Goal: Information Seeking & Learning: Compare options

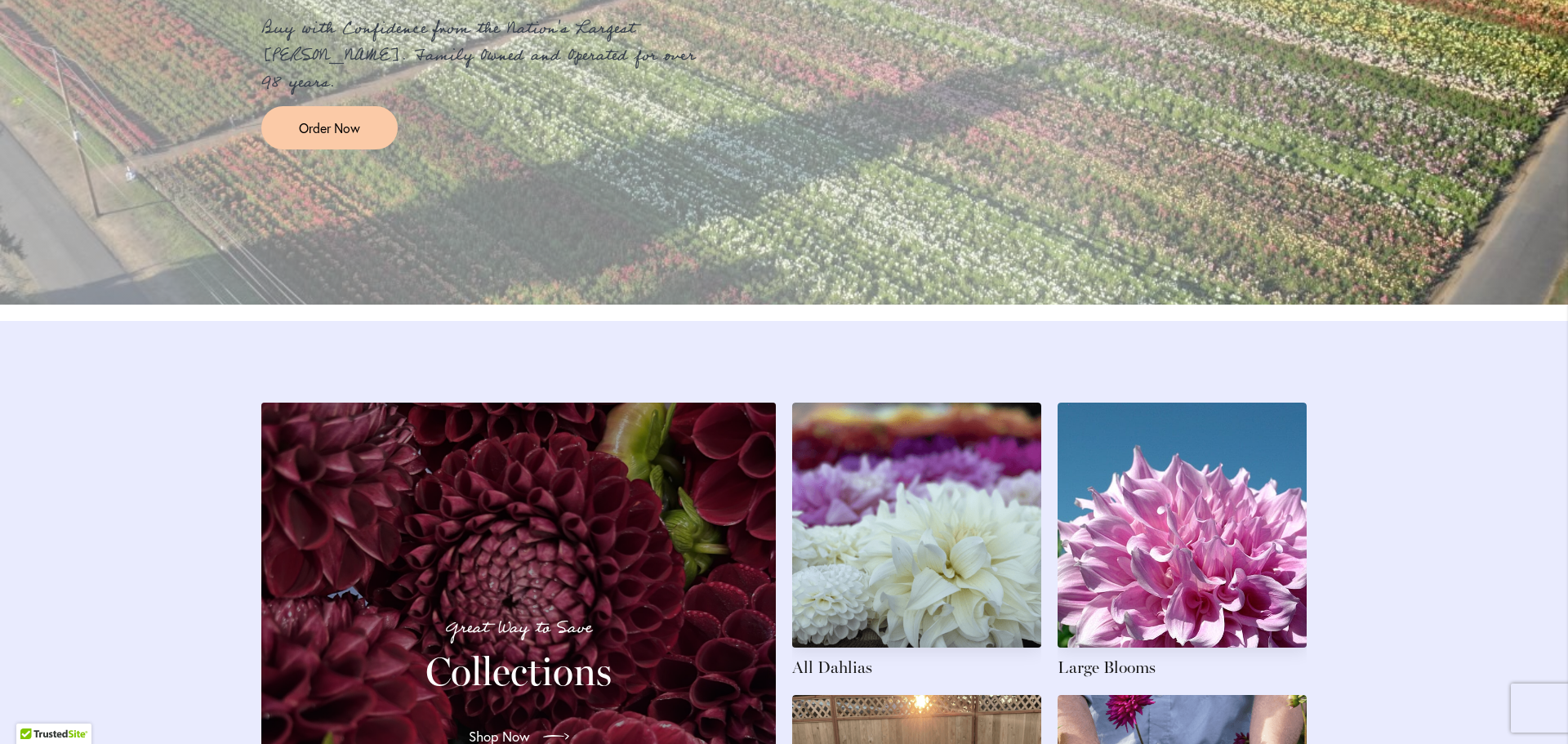
scroll to position [2287, 0]
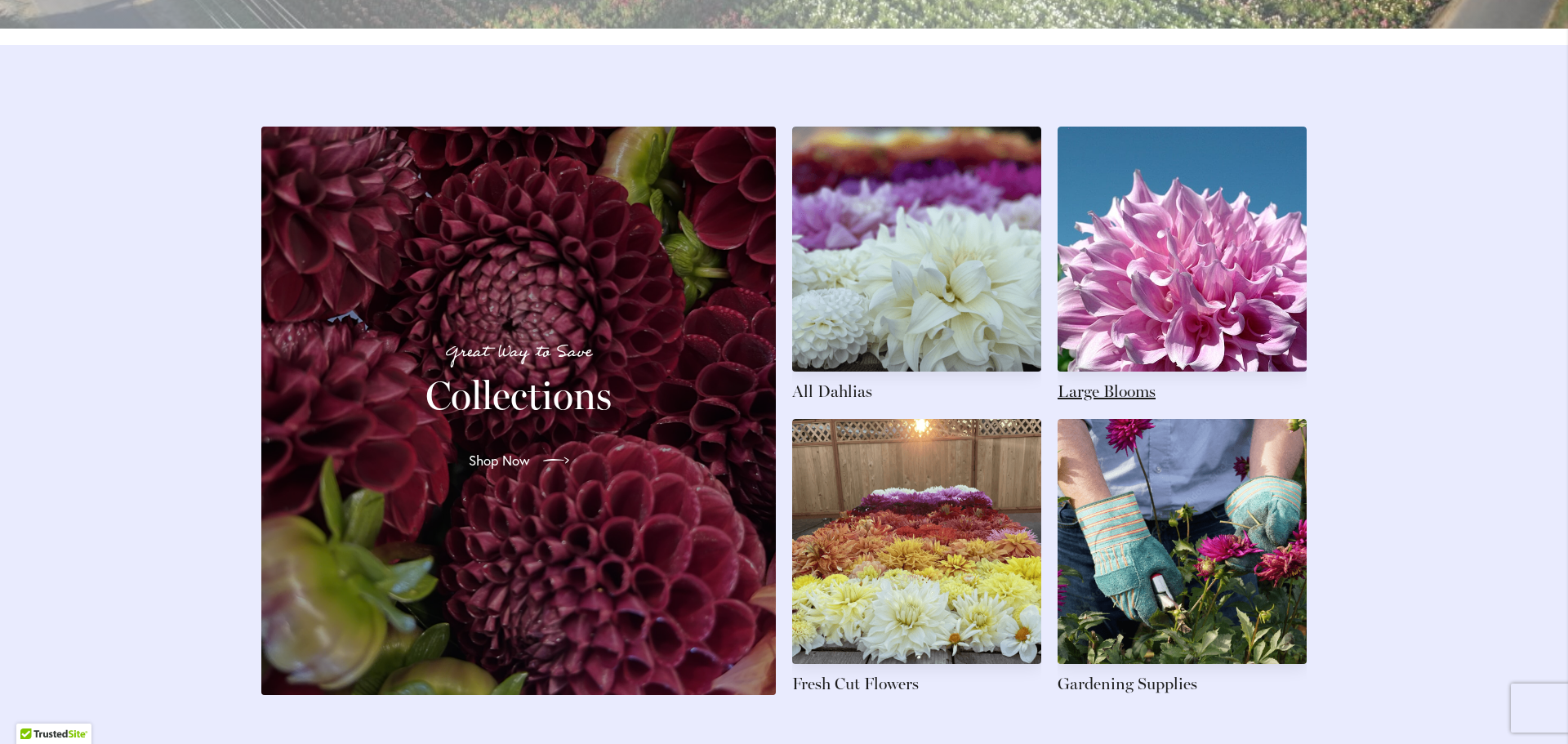
click at [1190, 278] on link at bounding box center [1182, 264] width 249 height 276
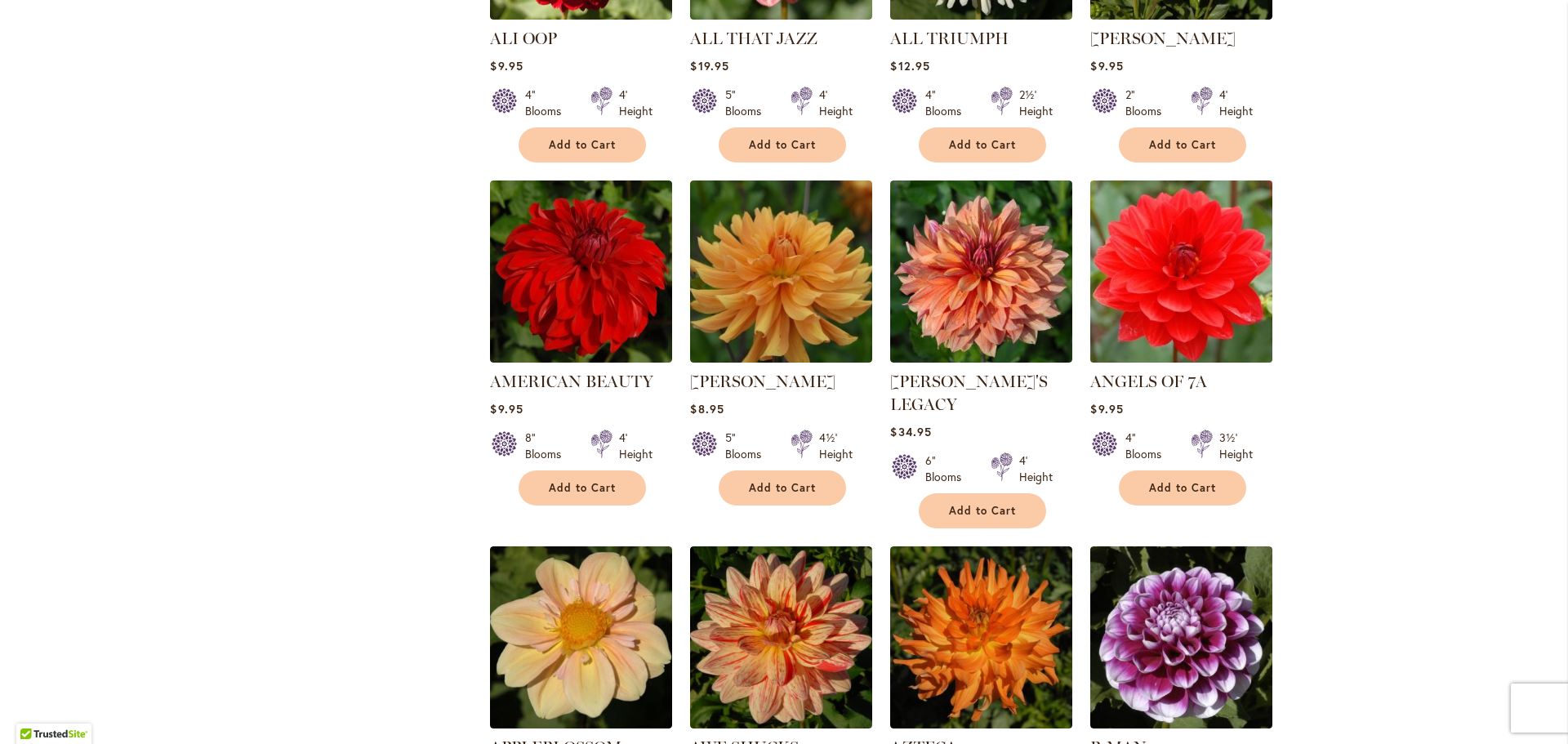
scroll to position [817, 0]
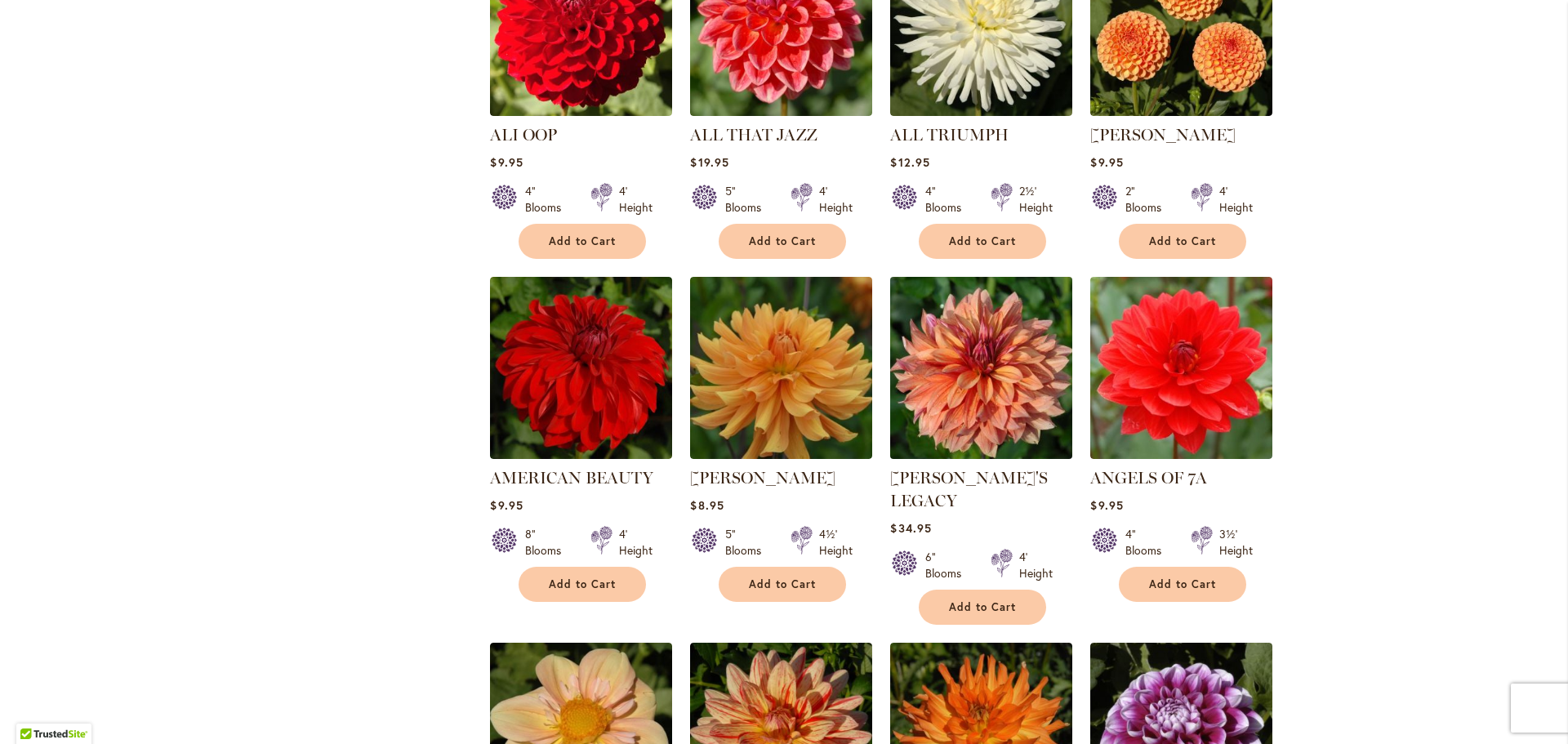
click at [994, 373] on img at bounding box center [981, 368] width 191 height 191
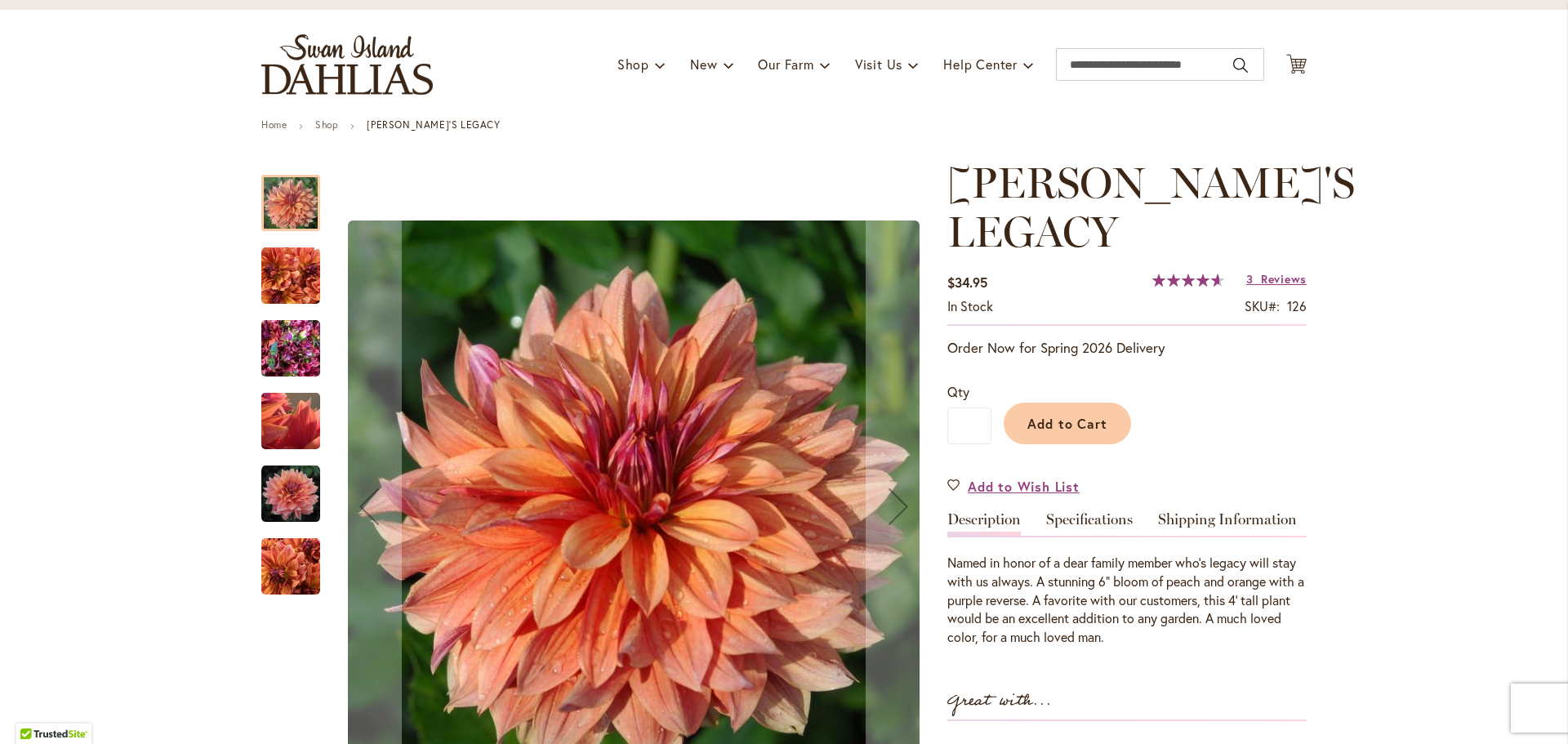
scroll to position [82, 0]
click at [293, 344] on img "Andy's Legacy" at bounding box center [291, 348] width 59 height 78
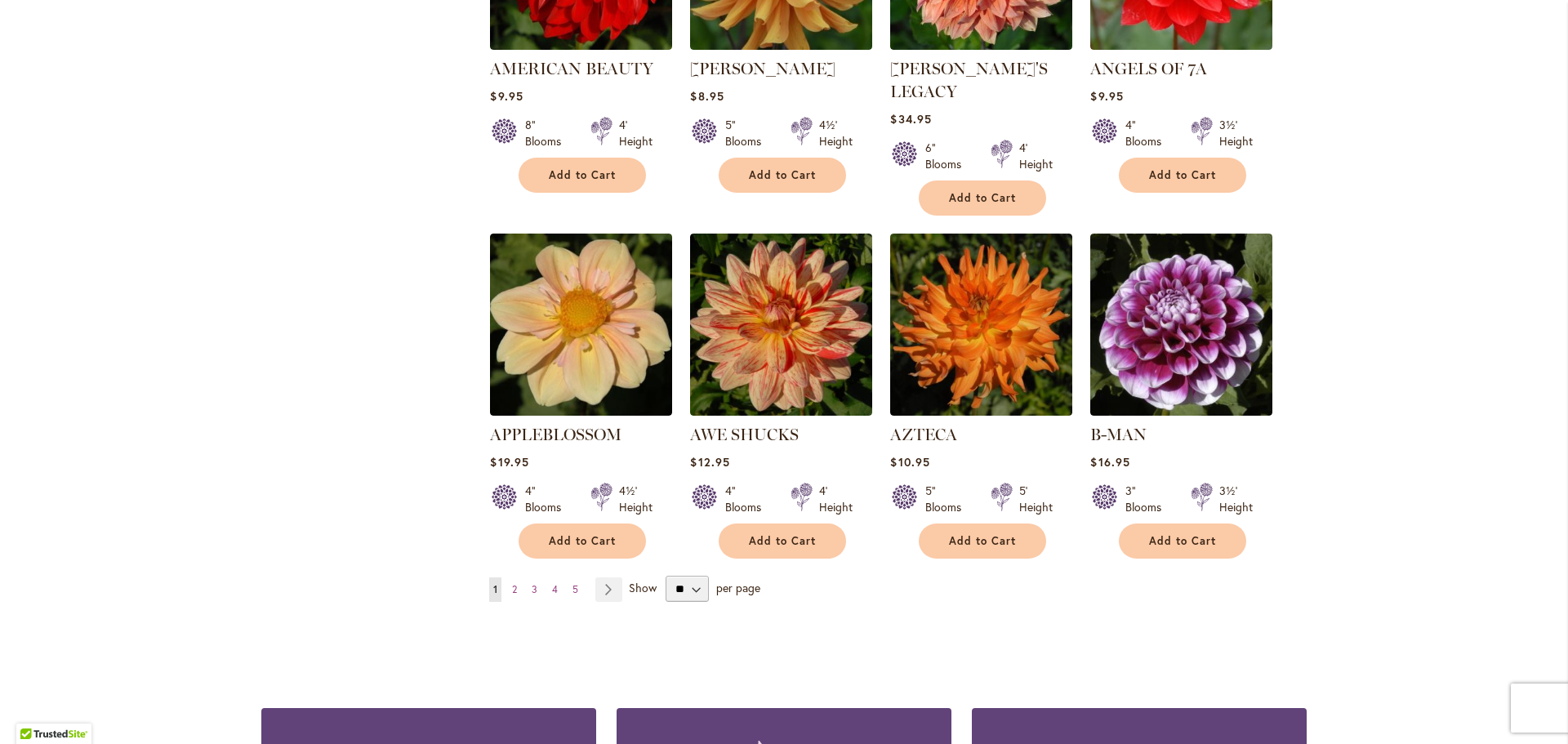
scroll to position [1388, 0]
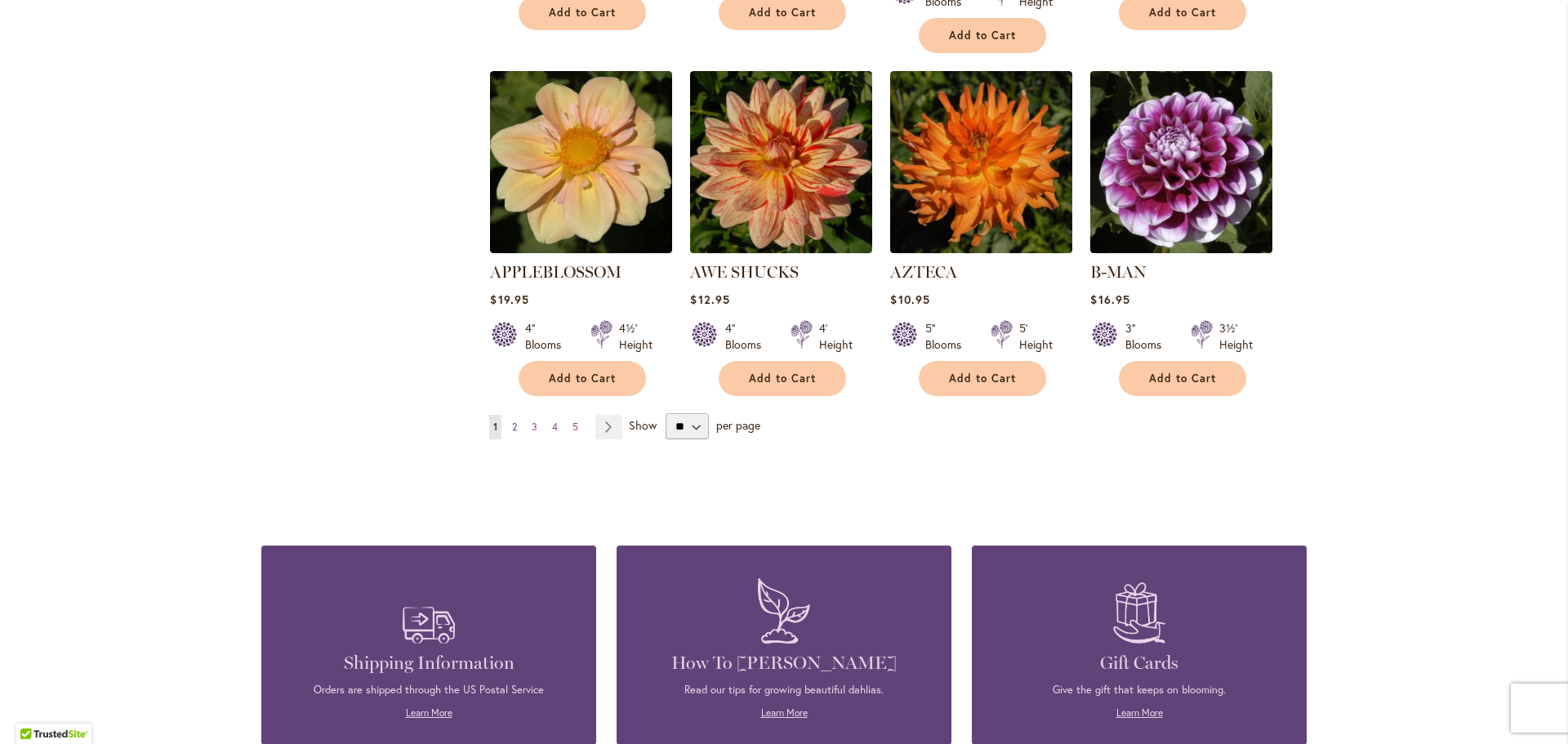
click at [512, 421] on span "2" at bounding box center [514, 426] width 5 height 12
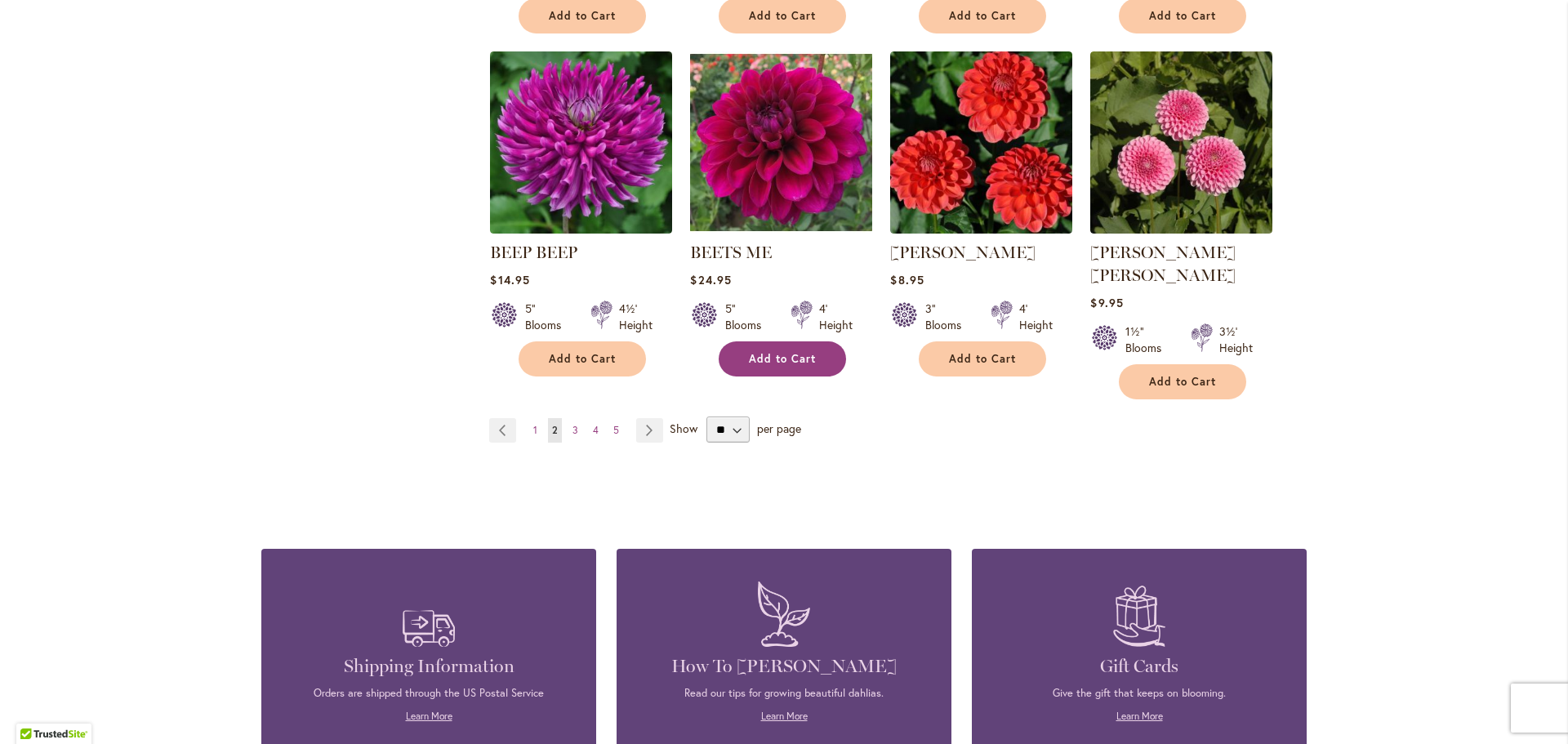
scroll to position [1388, 0]
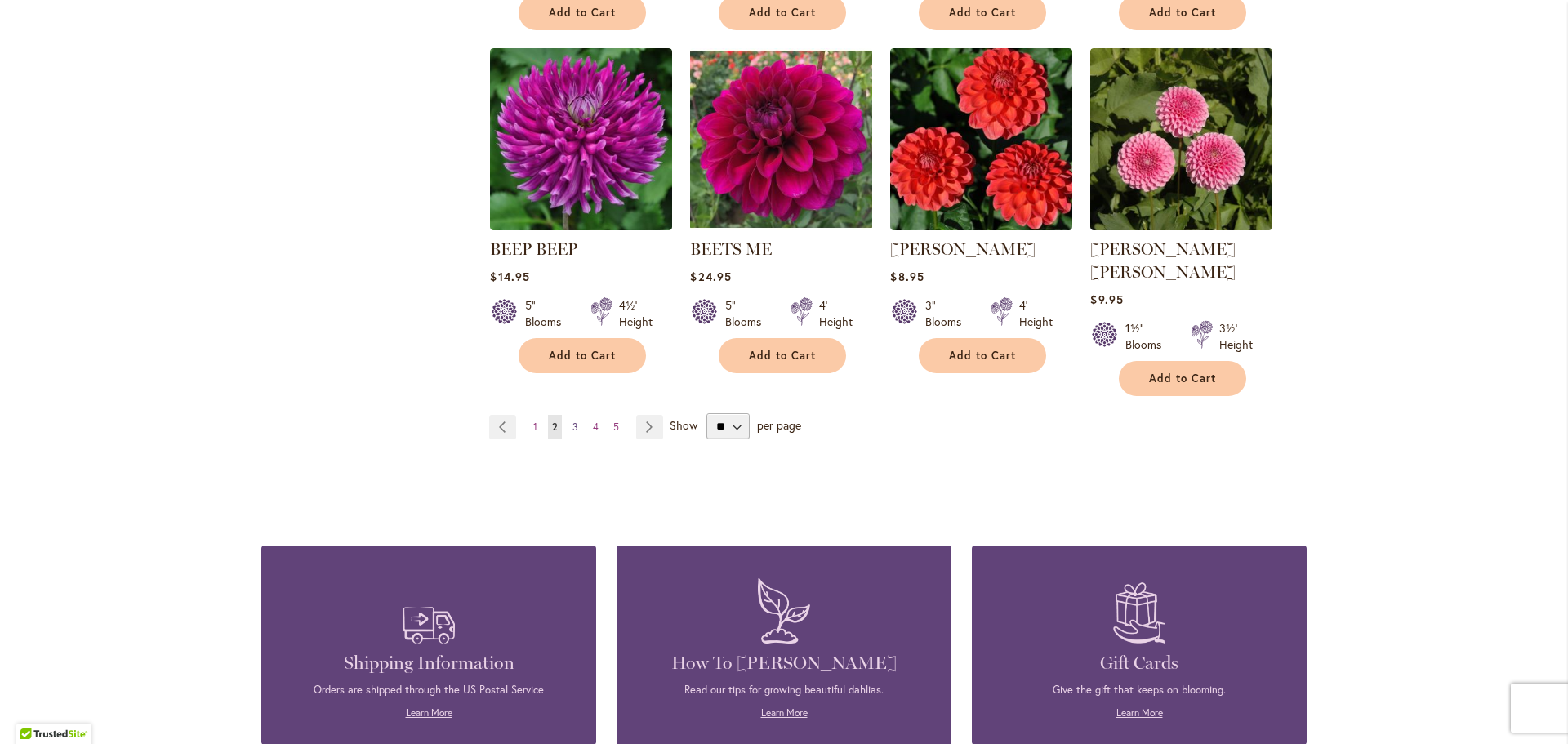
click at [572, 421] on span "3" at bounding box center [575, 426] width 5 height 12
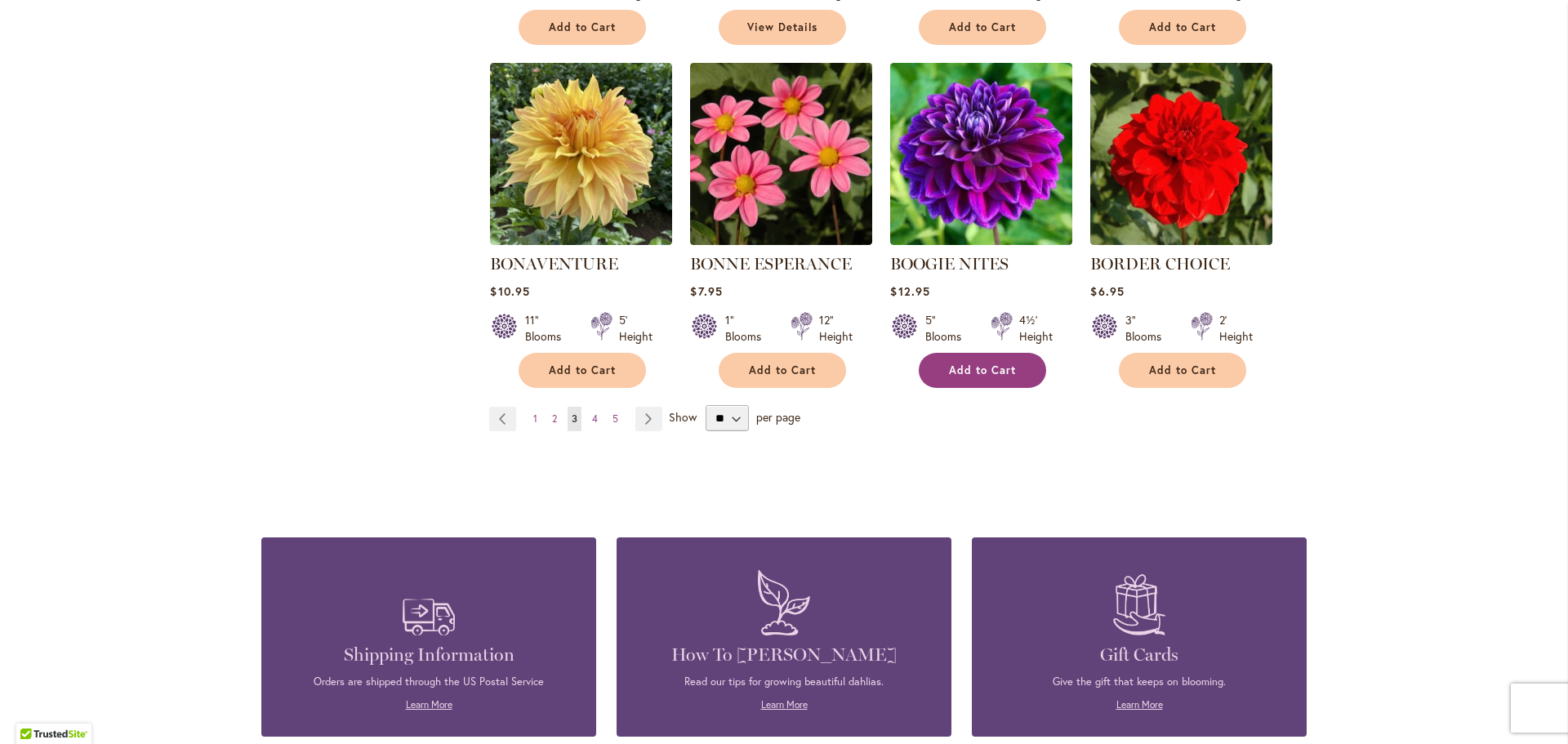
scroll to position [1388, 0]
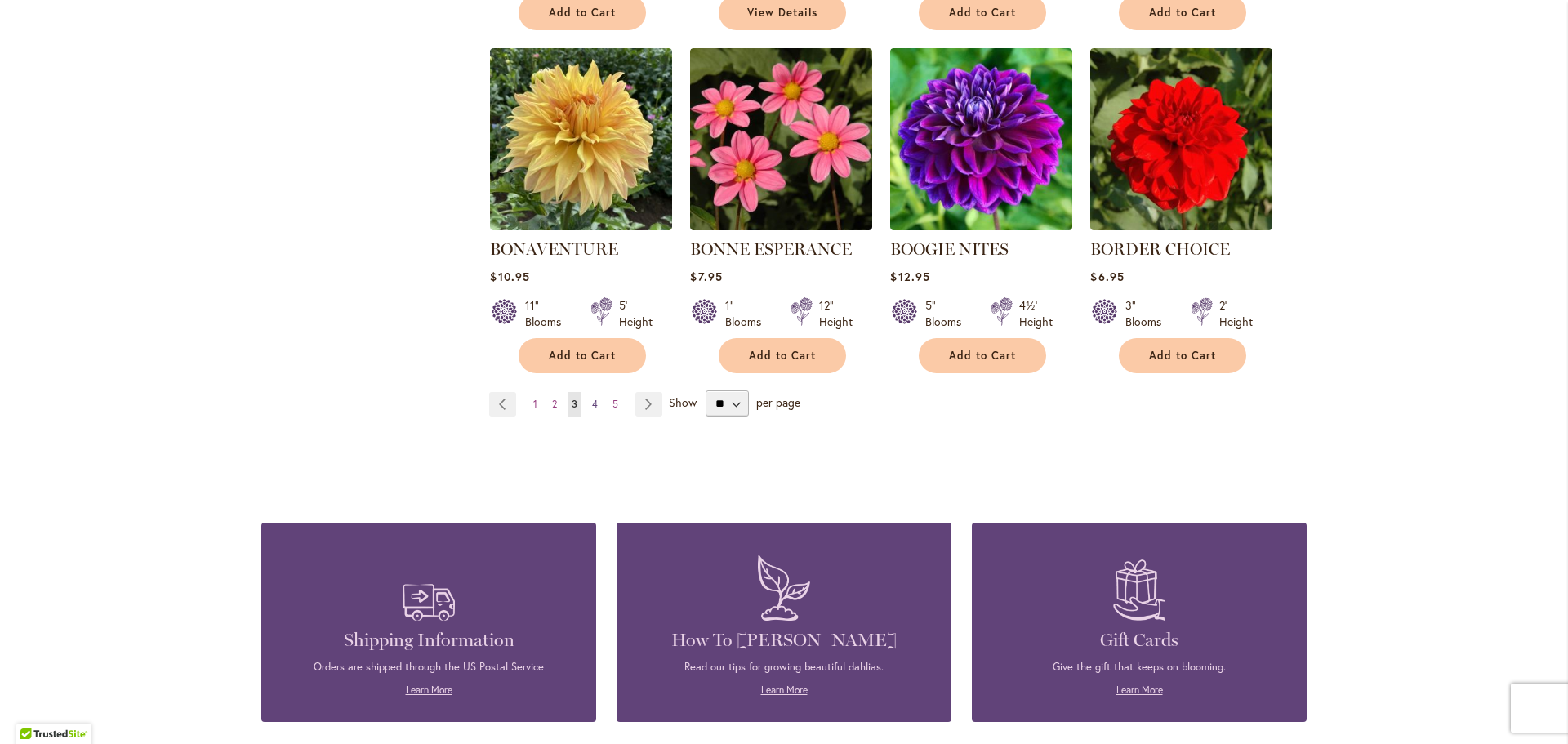
click at [592, 399] on span "4" at bounding box center [595, 403] width 5 height 12
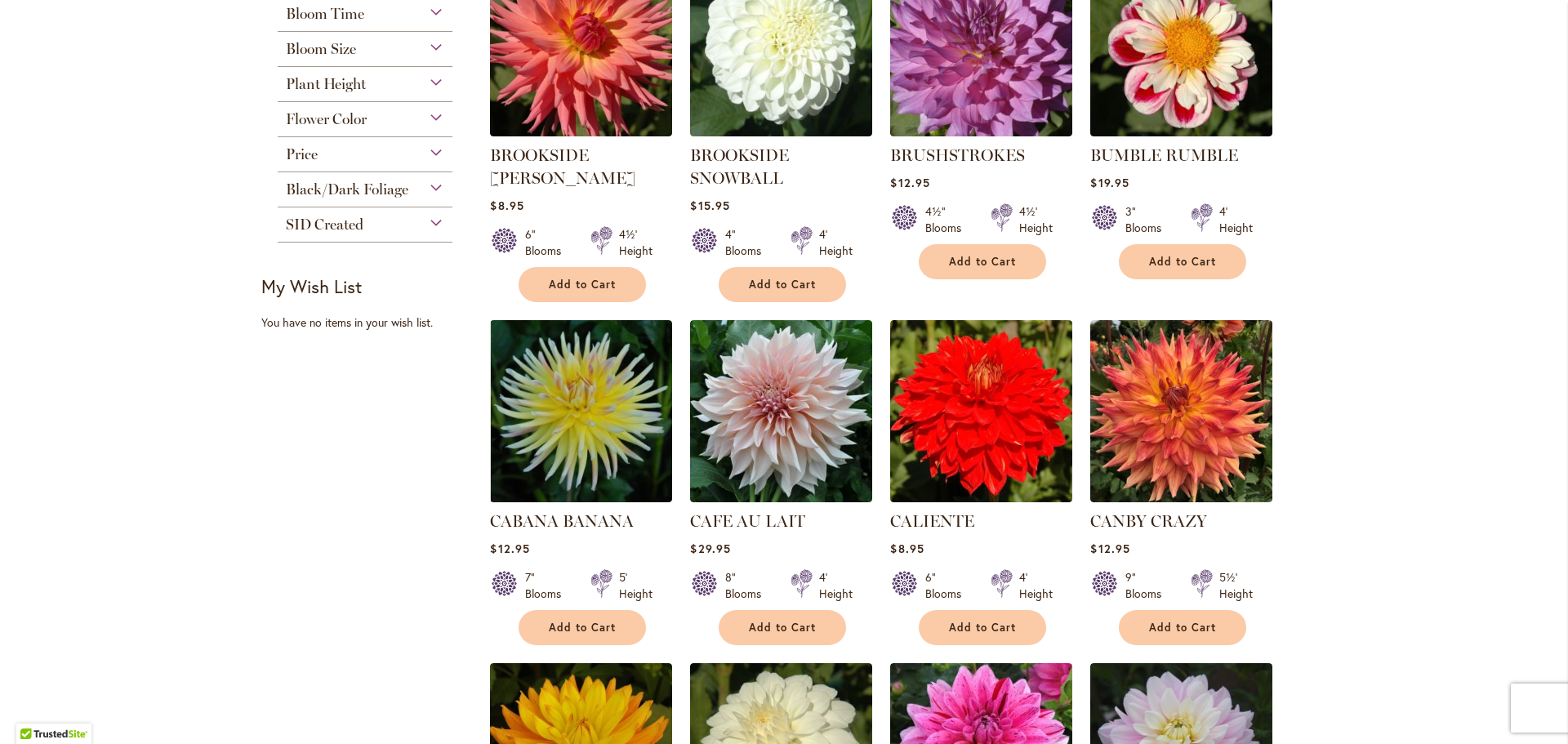
scroll to position [817, 0]
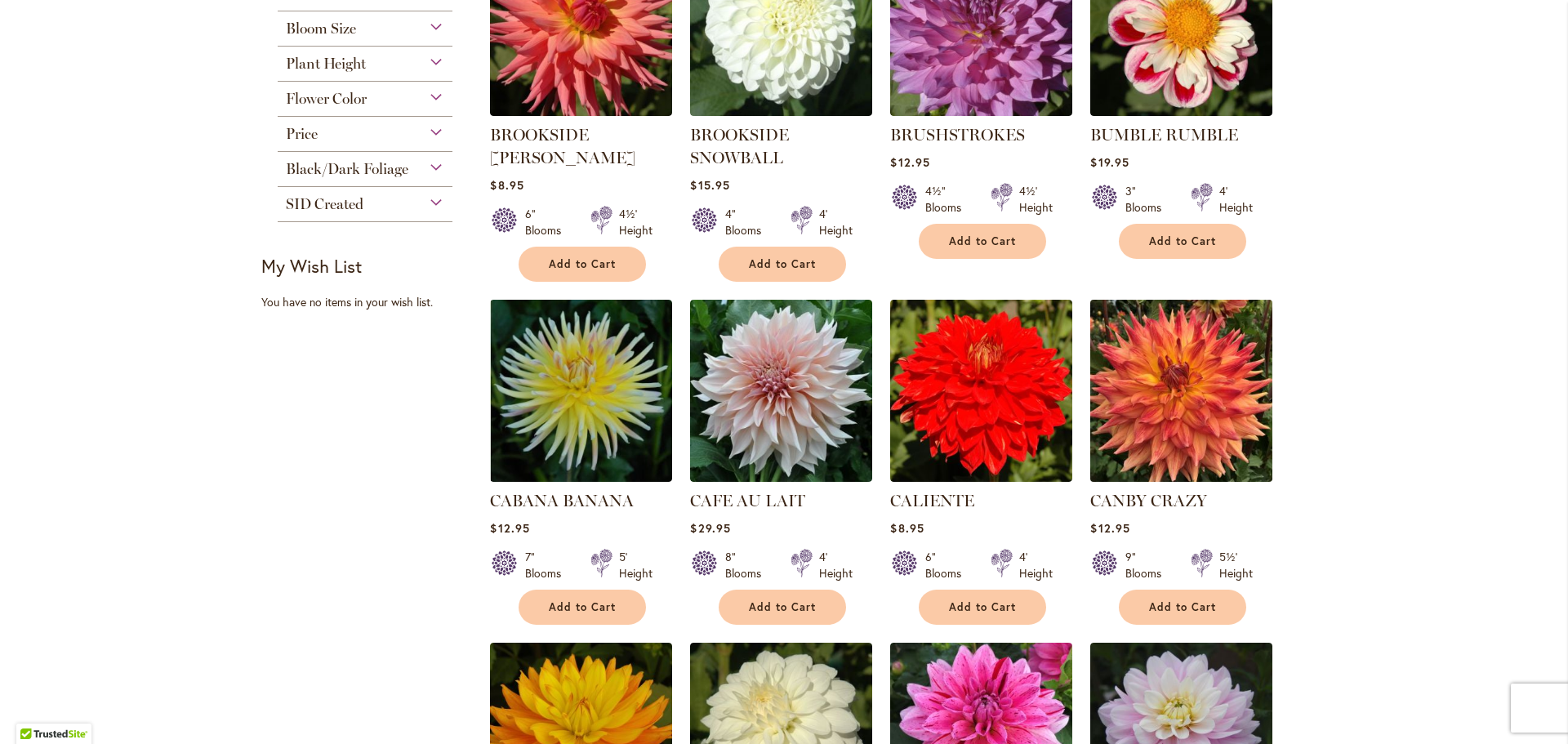
click at [1178, 377] on img at bounding box center [1181, 391] width 191 height 191
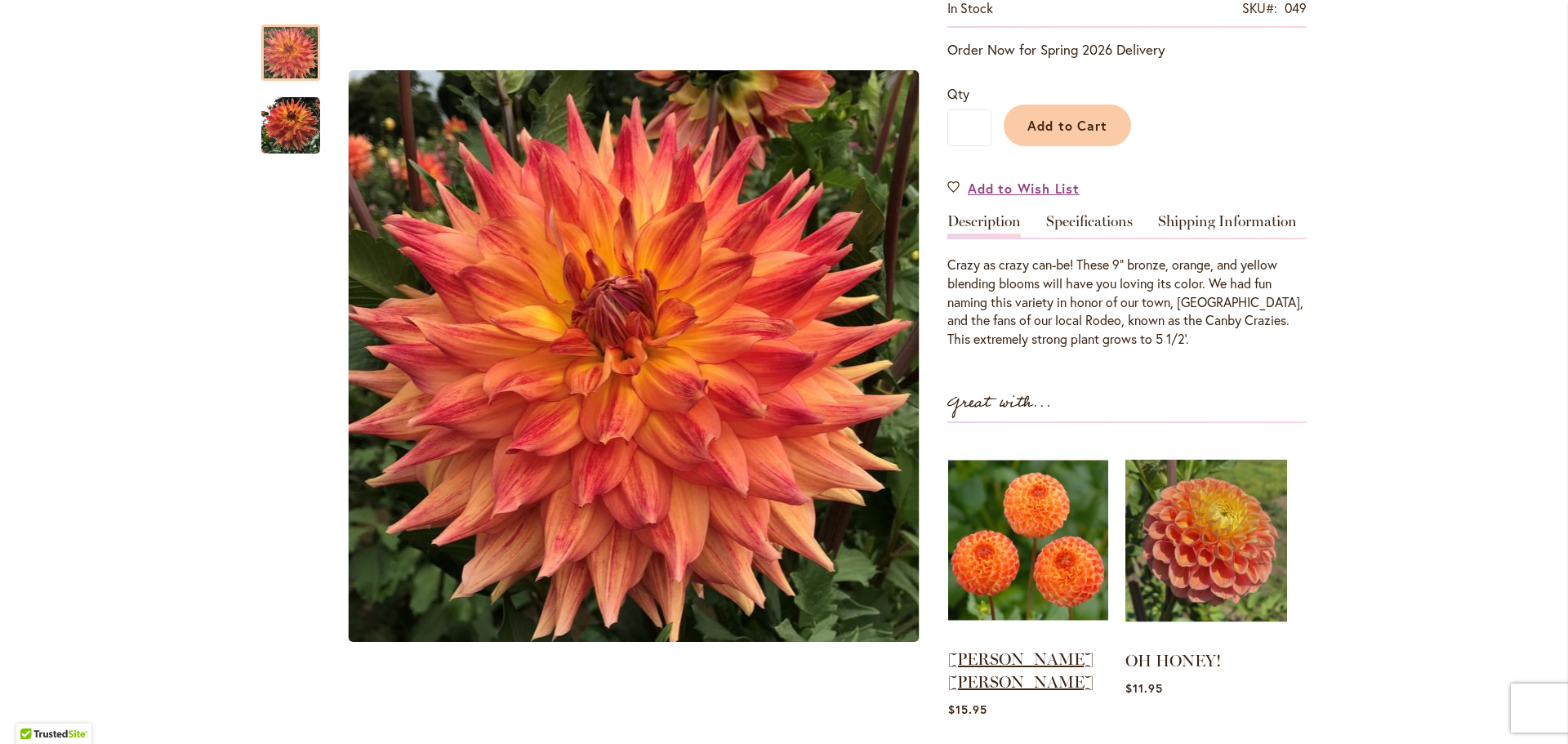
scroll to position [408, 0]
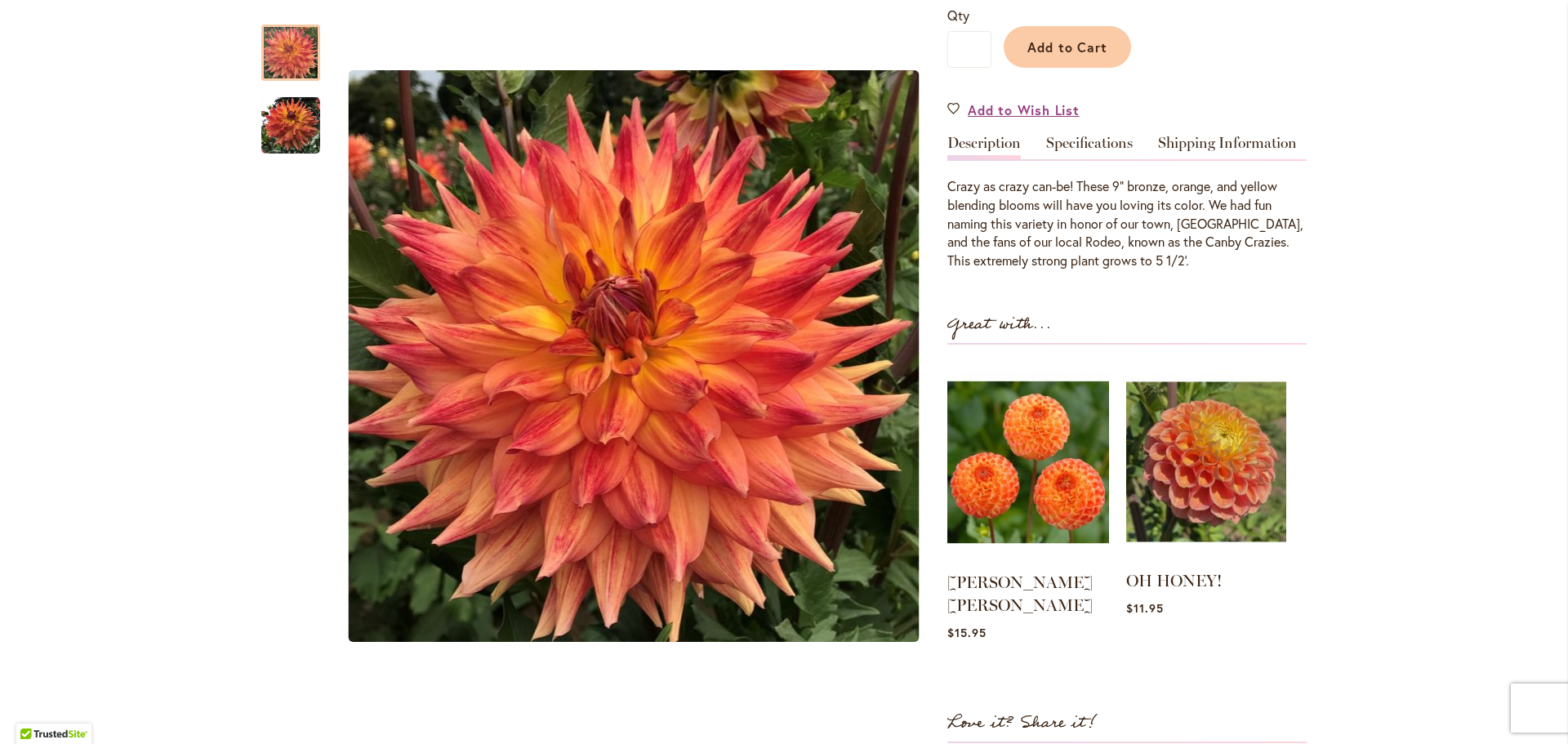
click at [1183, 461] on img at bounding box center [1206, 461] width 160 height 200
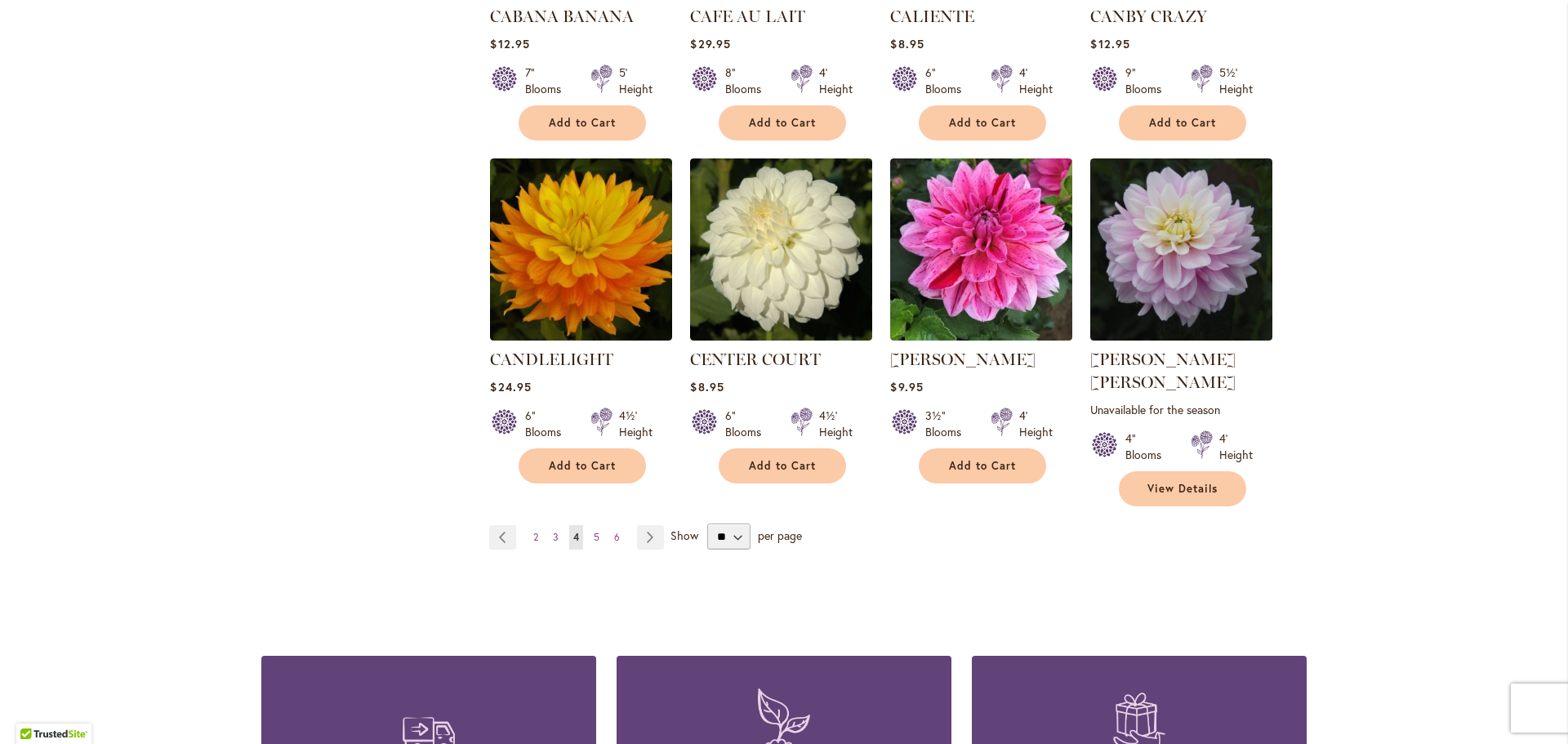
scroll to position [1306, 0]
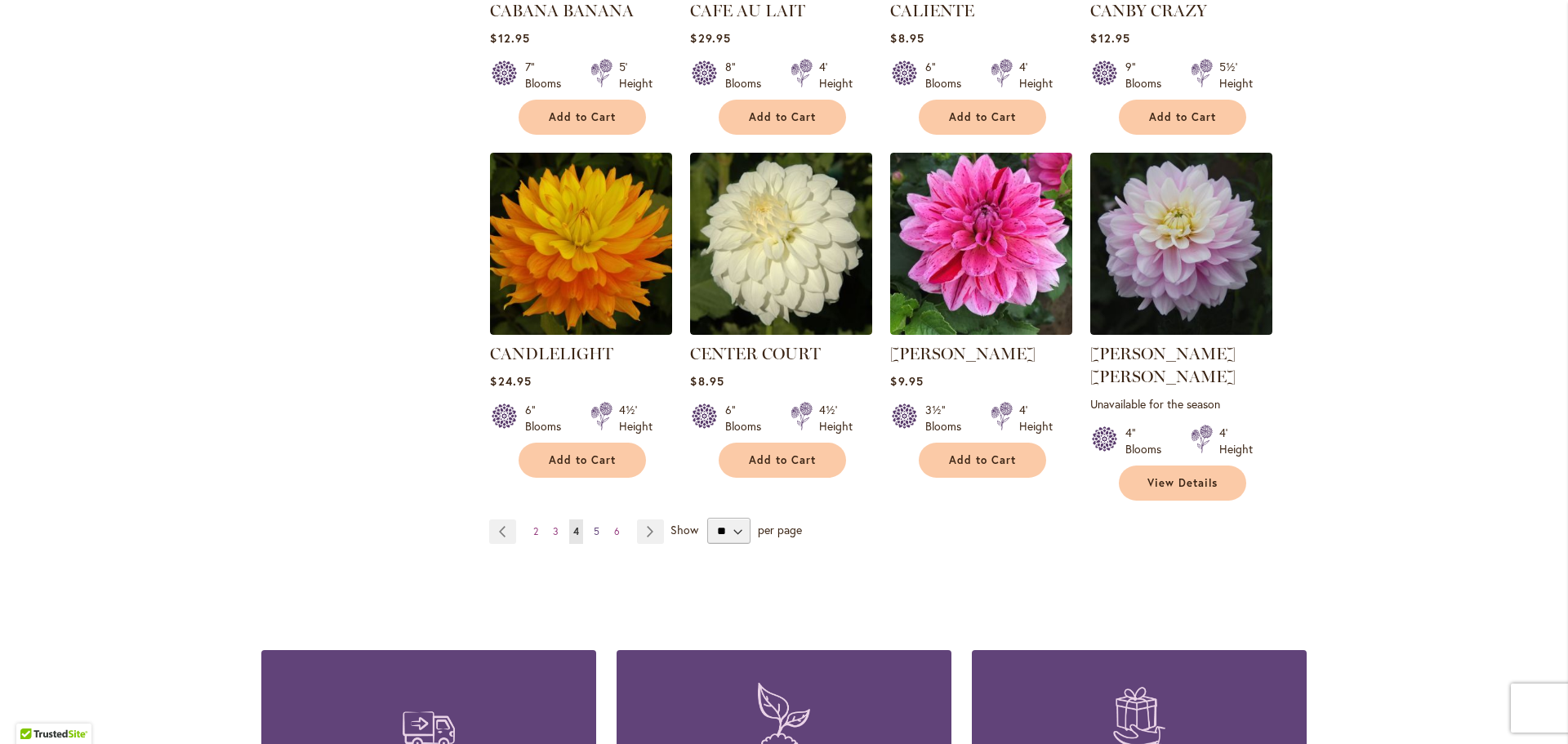
click at [593, 525] on span "5" at bounding box center [596, 531] width 5 height 12
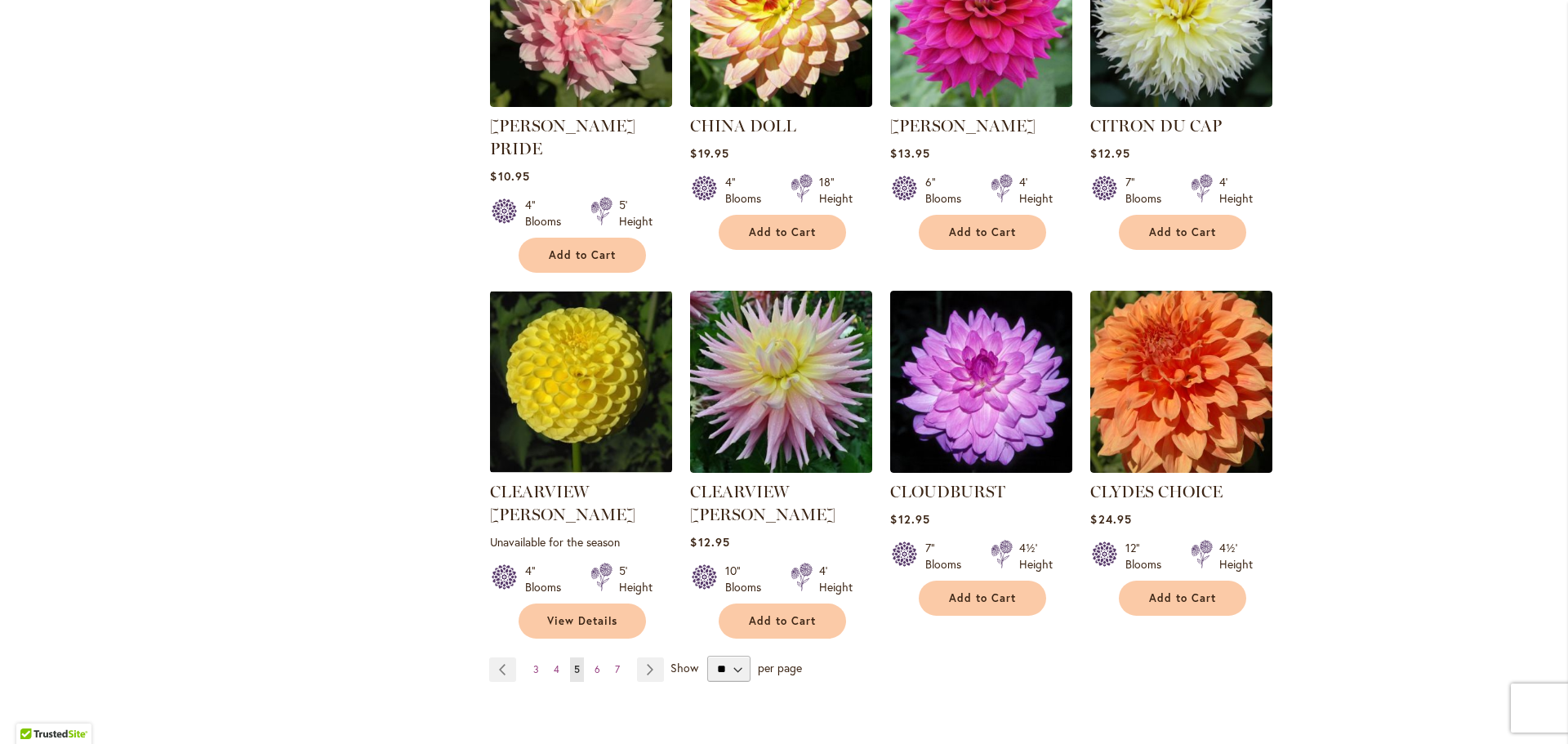
scroll to position [1225, 0]
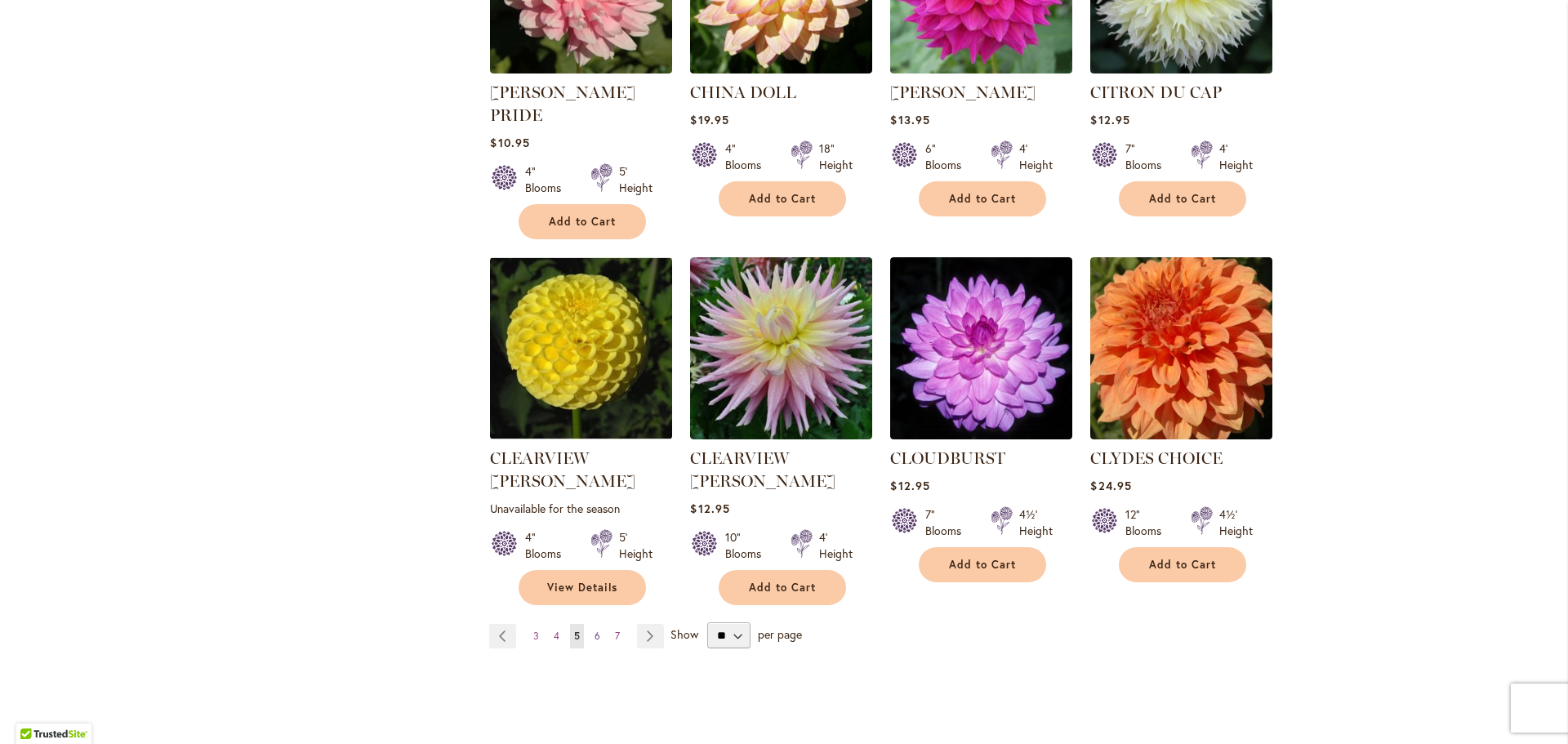
click at [594, 630] on span "6" at bounding box center [597, 635] width 5 height 12
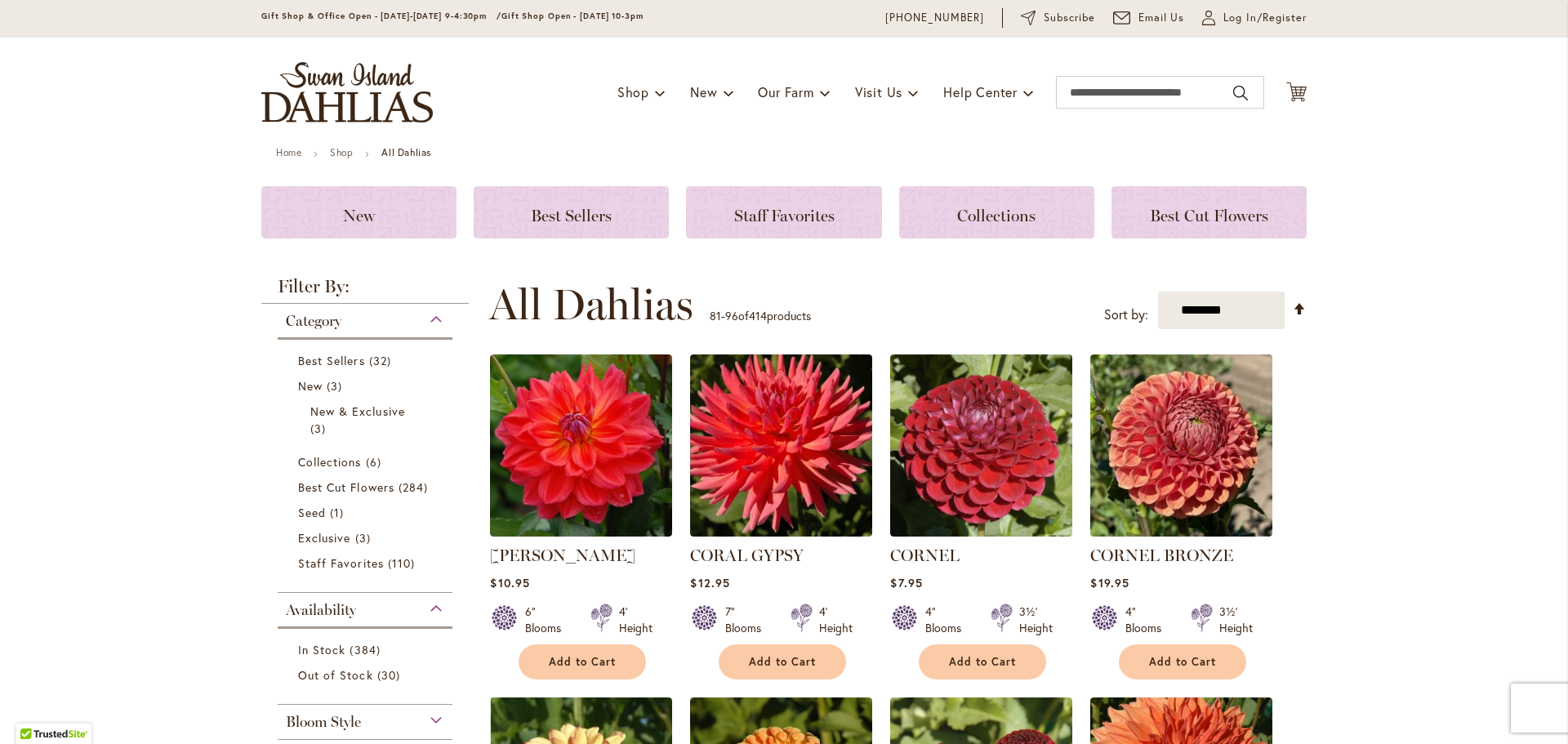
scroll to position [82, 0]
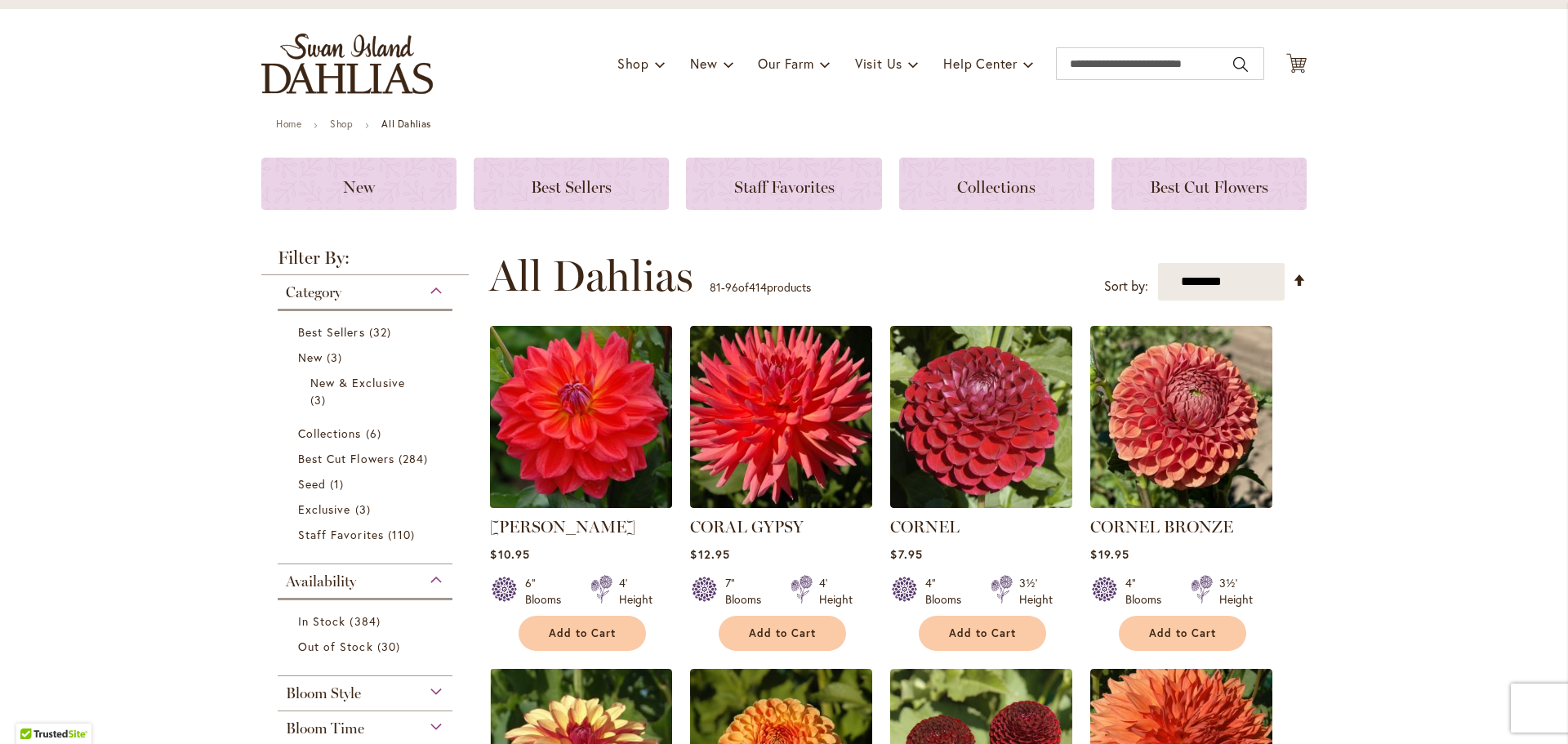
click at [581, 445] on img at bounding box center [581, 417] width 191 height 191
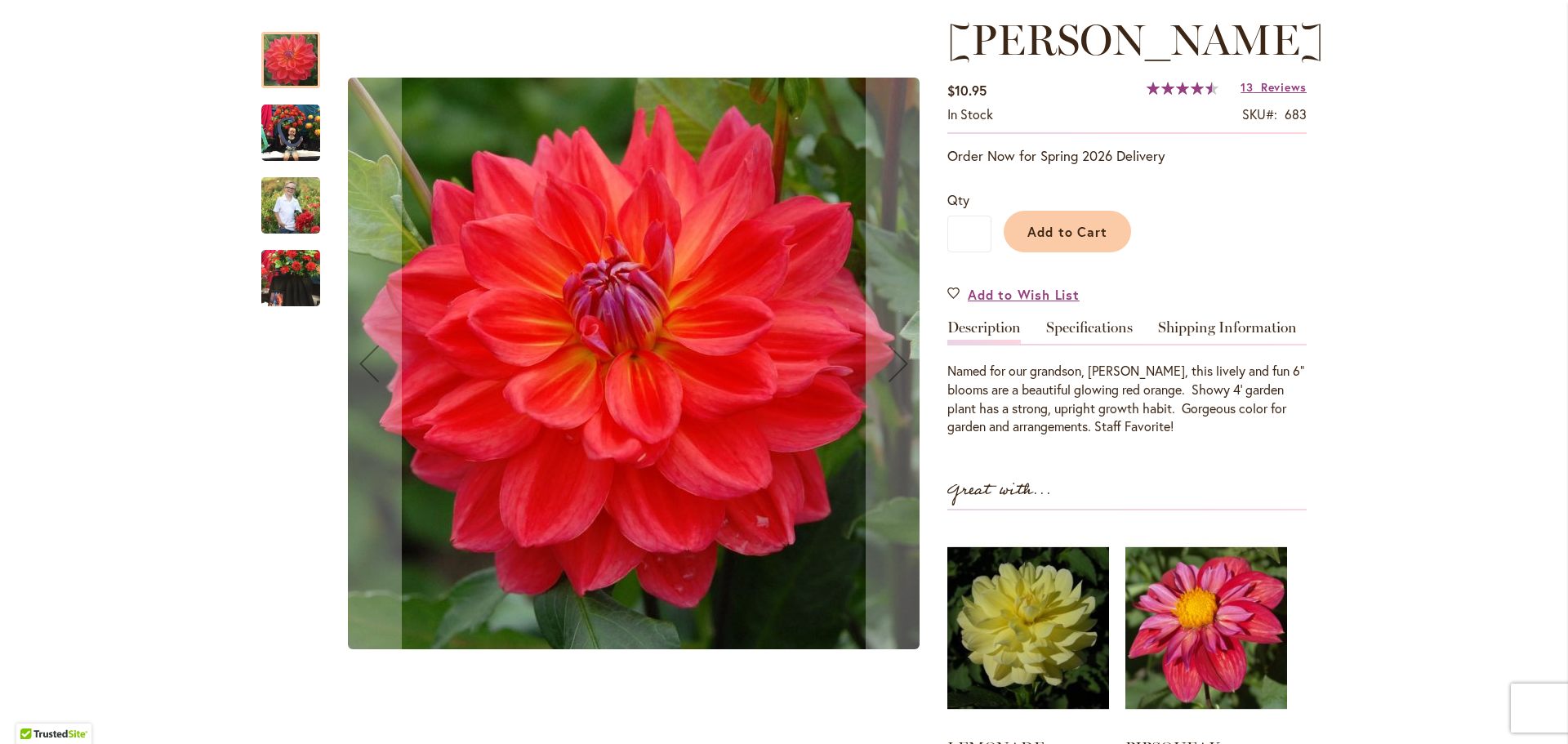
scroll to position [245, 0]
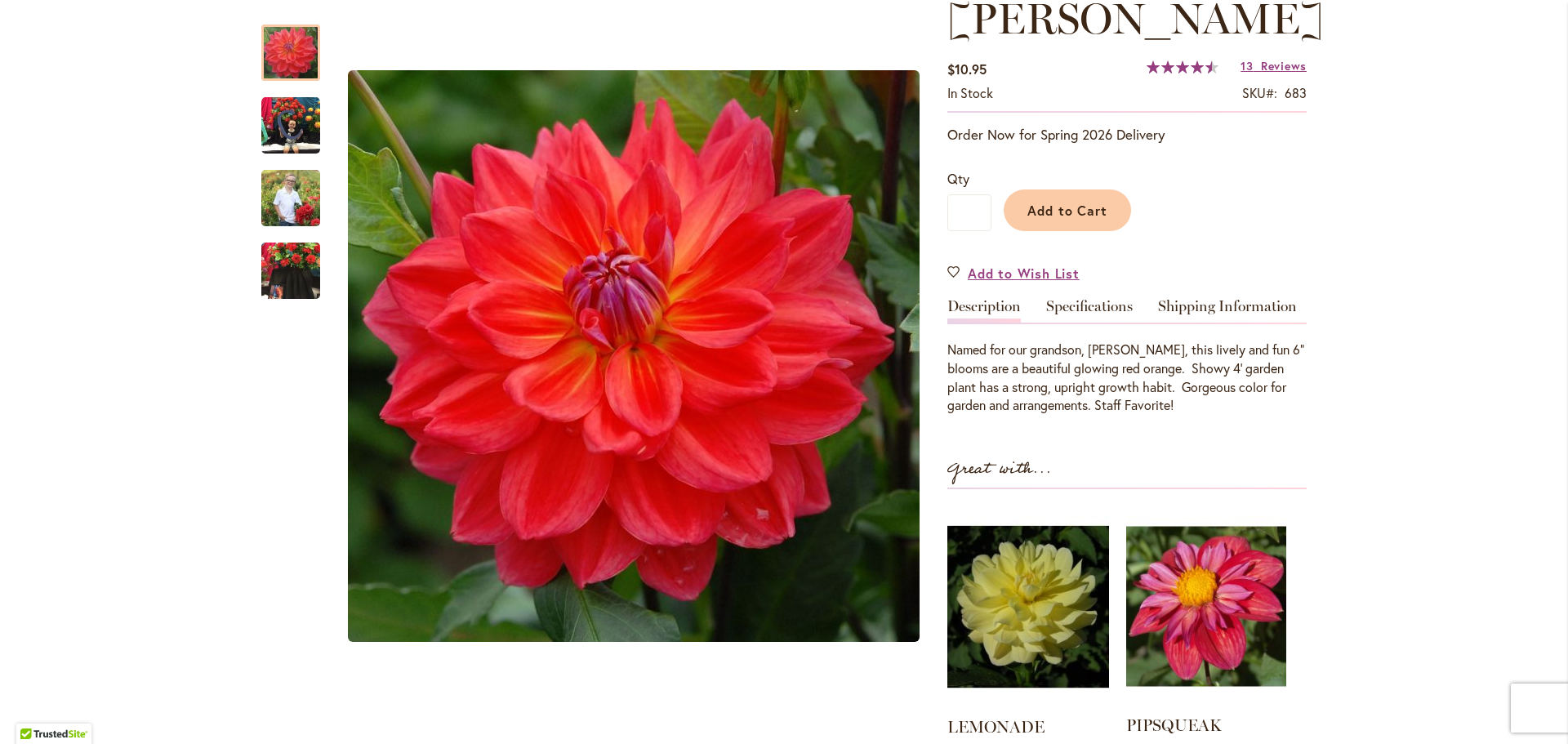
click at [1197, 617] on img at bounding box center [1206, 606] width 160 height 200
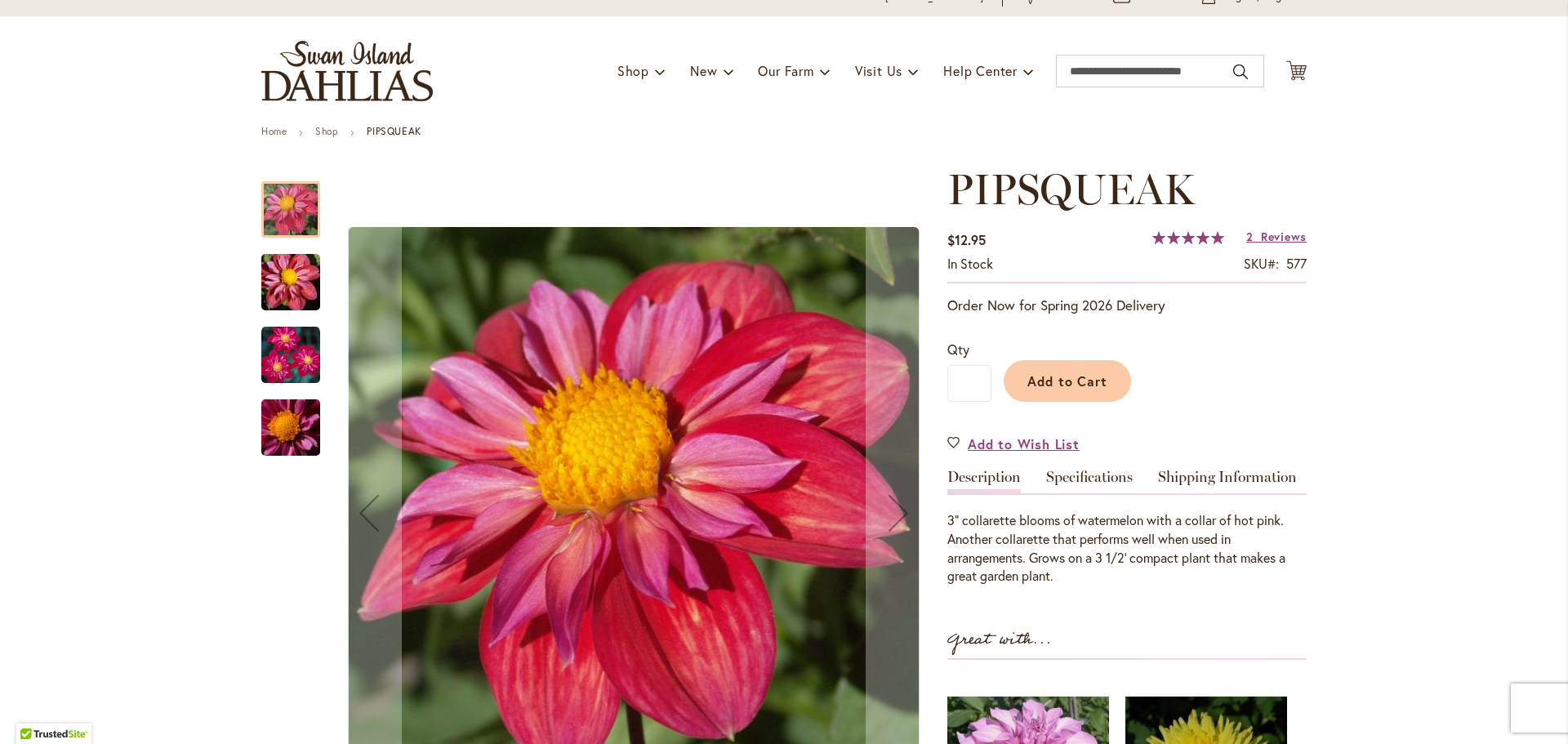
scroll to position [164, 0]
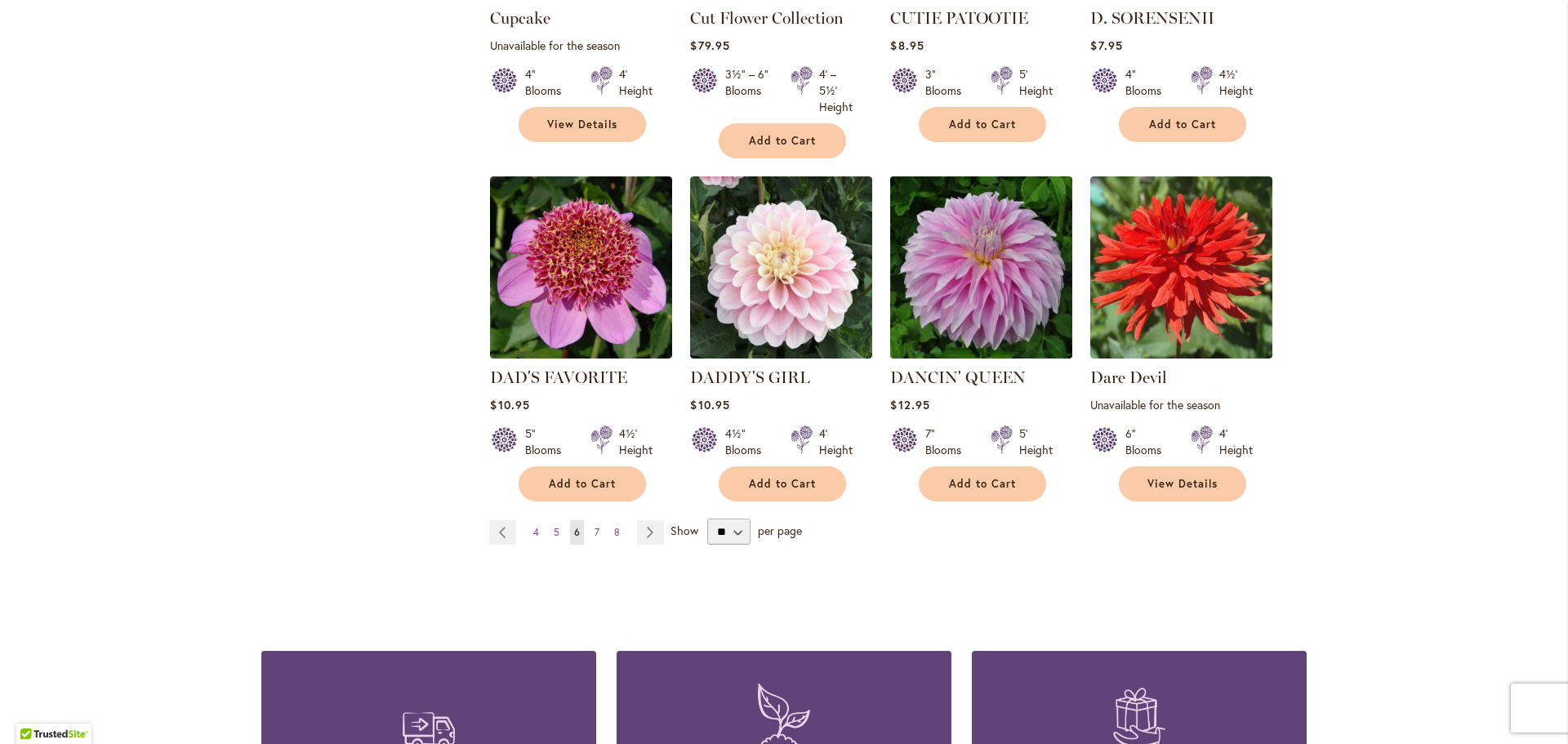
scroll to position [1306, 0]
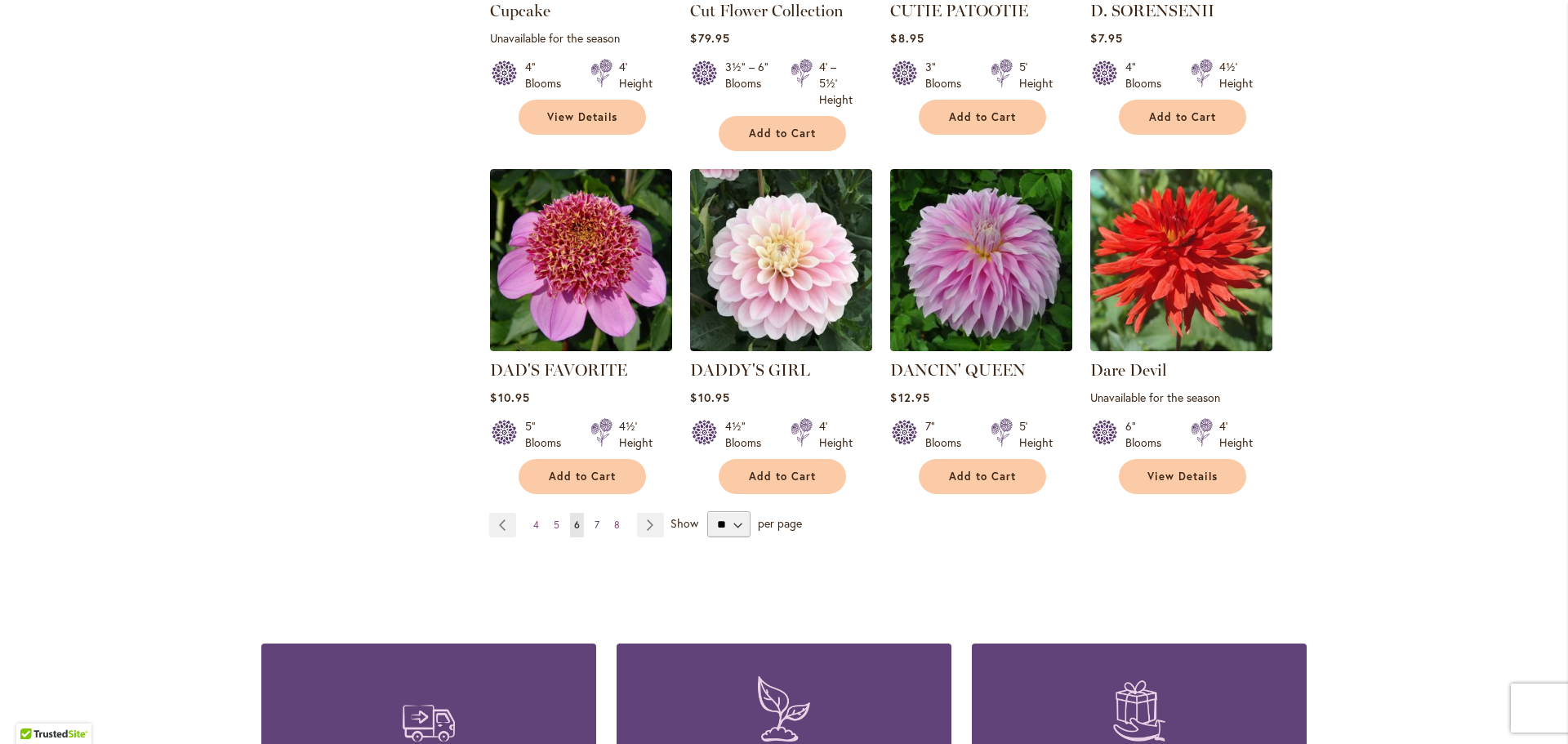
click at [590, 526] on link "Page 7" at bounding box center [597, 524] width 13 height 25
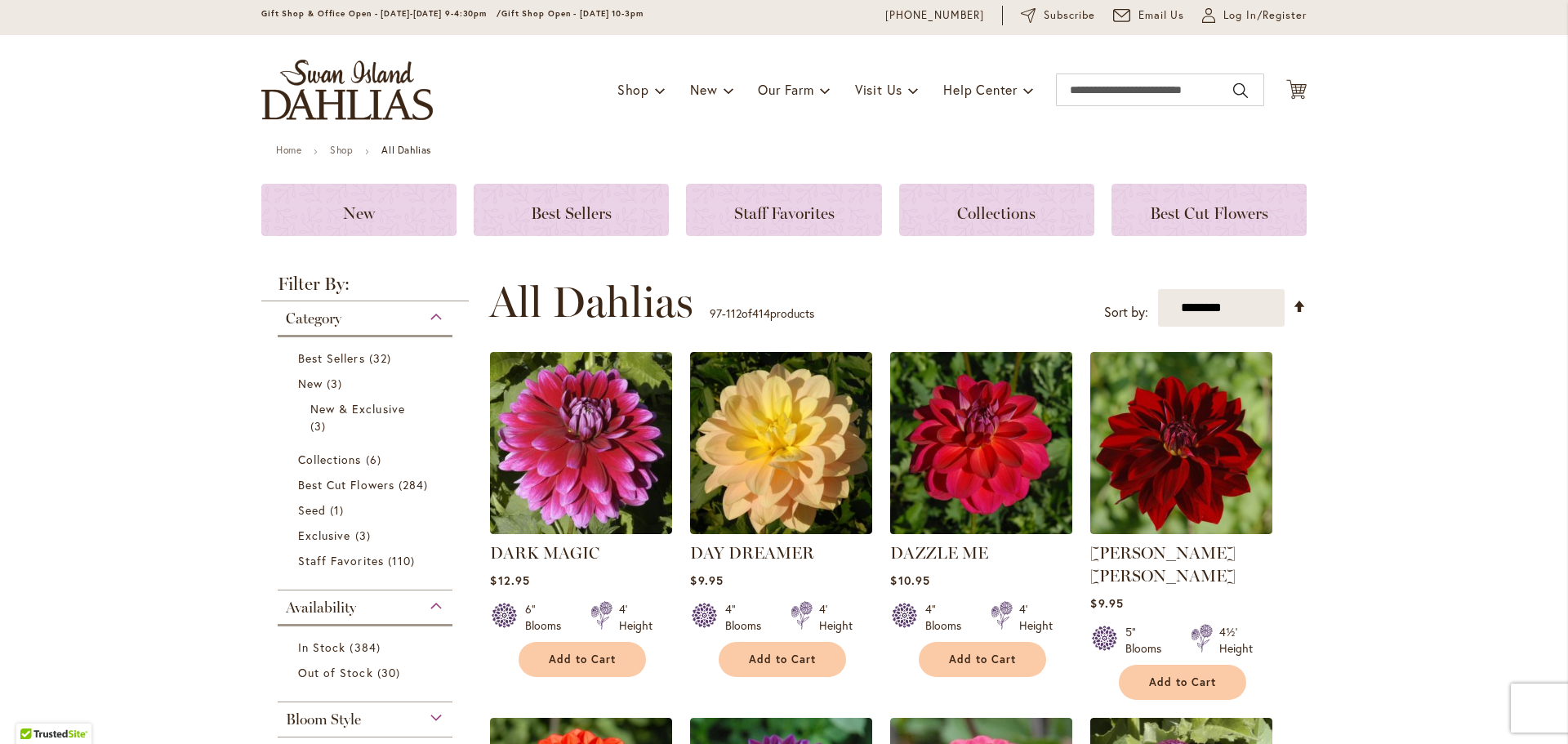
scroll to position [164, 0]
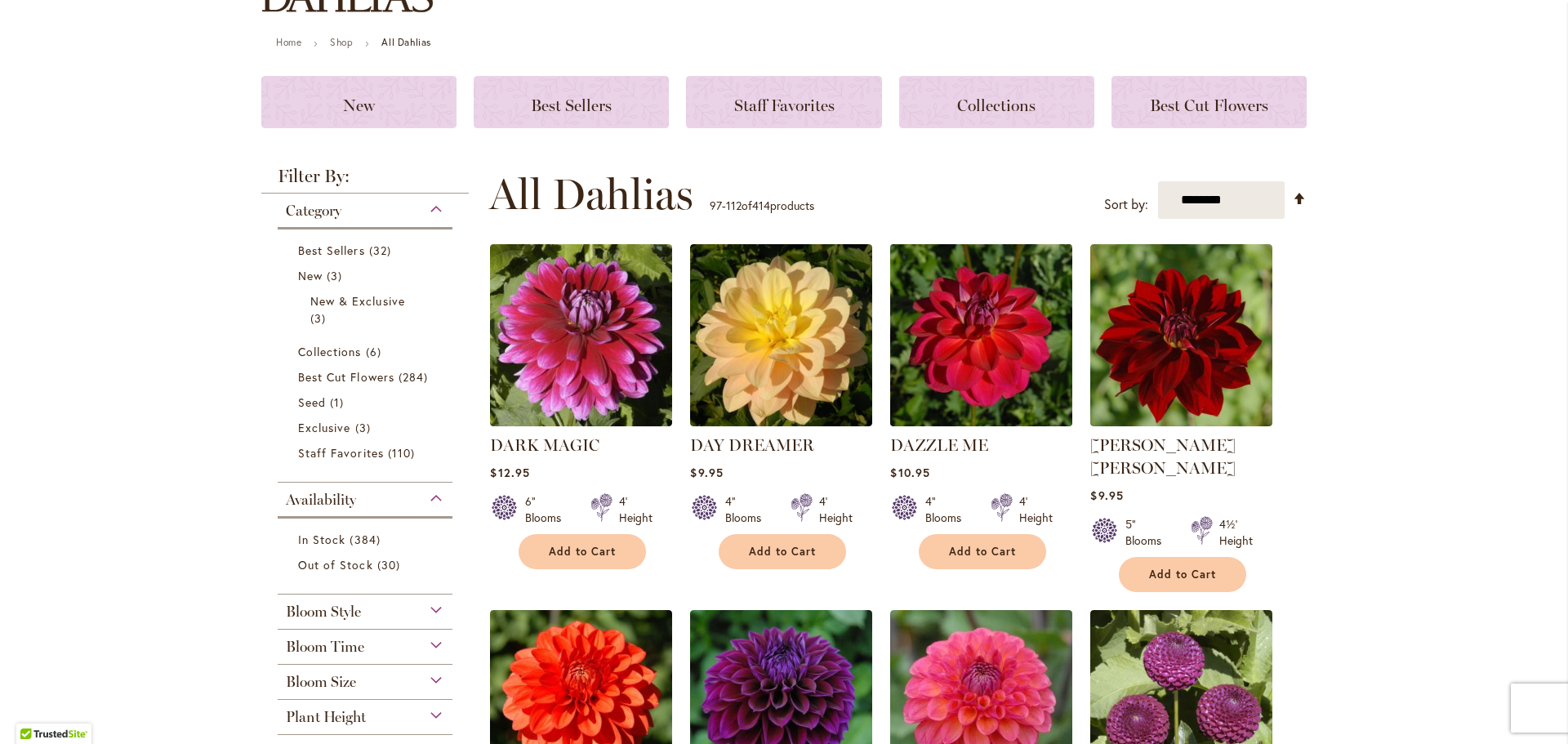
click at [956, 315] on img at bounding box center [981, 335] width 191 height 191
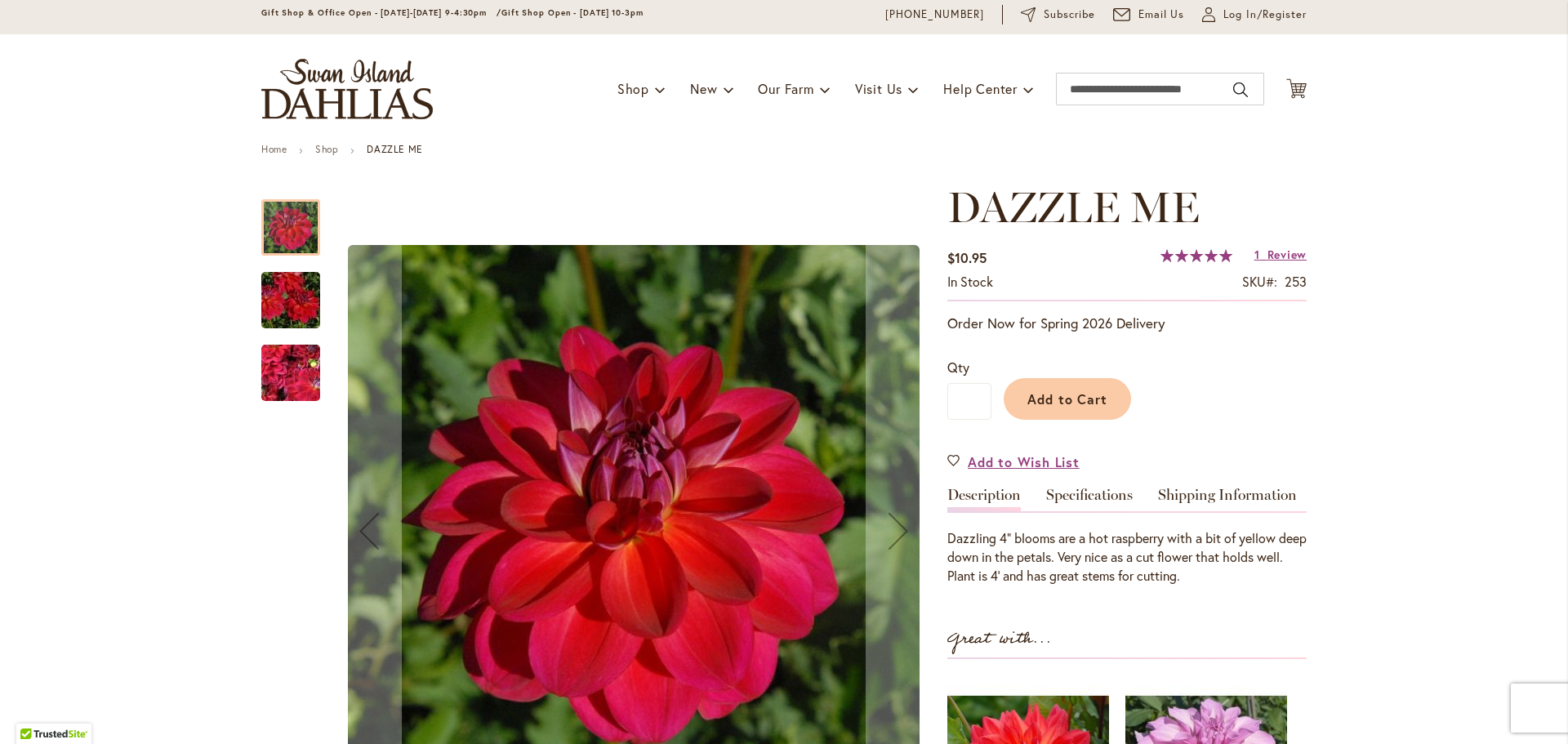
scroll to position [164, 0]
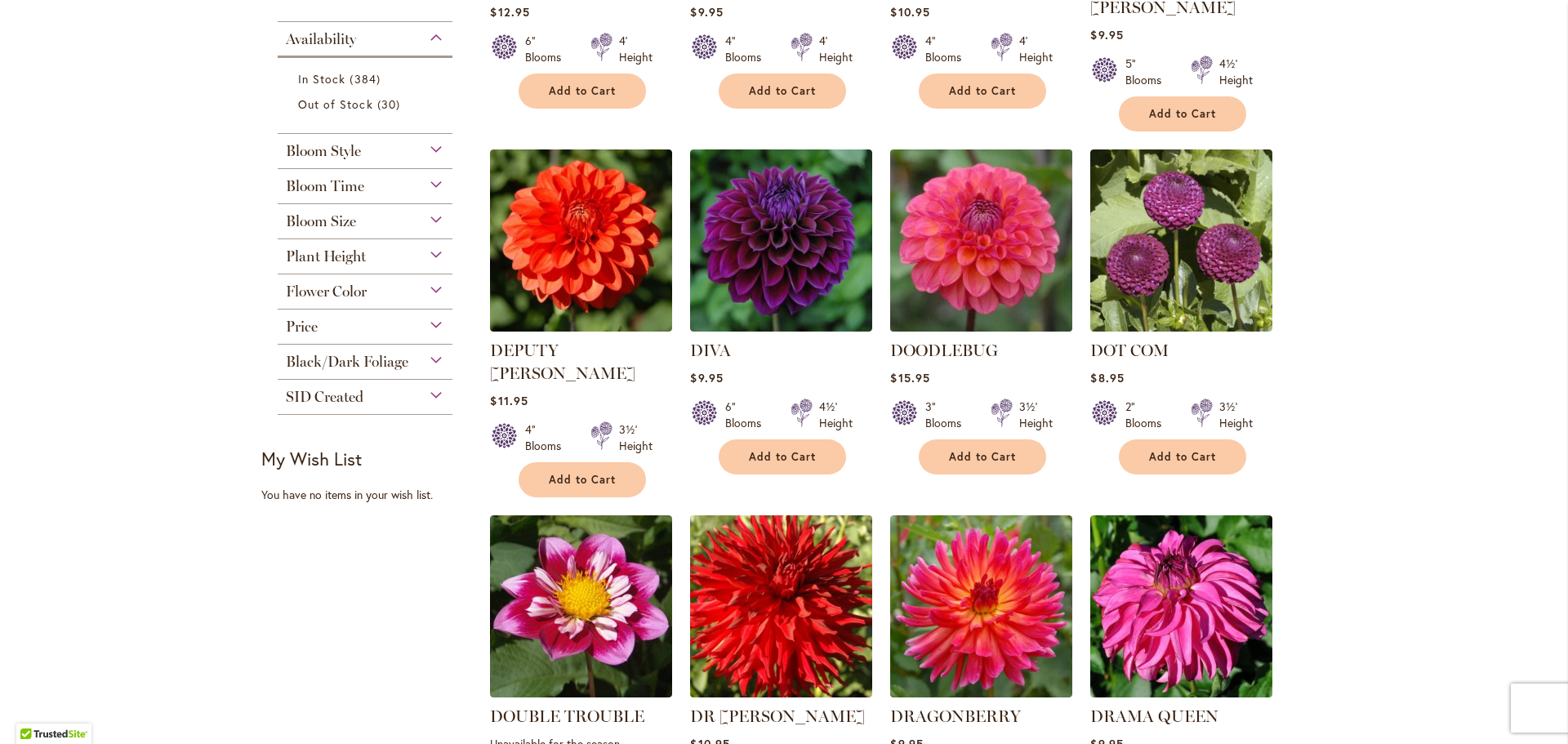
scroll to position [653, 0]
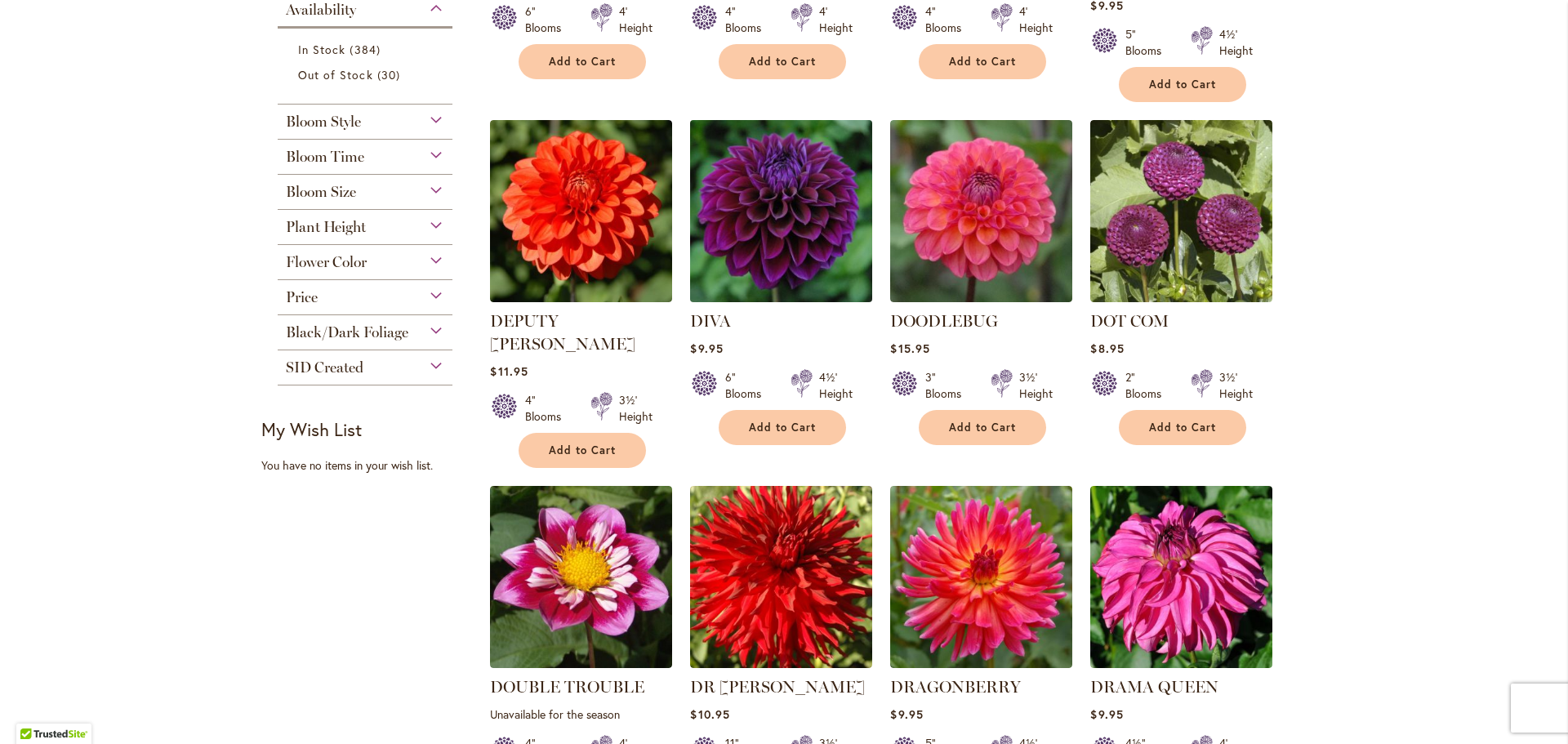
click at [779, 185] on img at bounding box center [781, 212] width 191 height 191
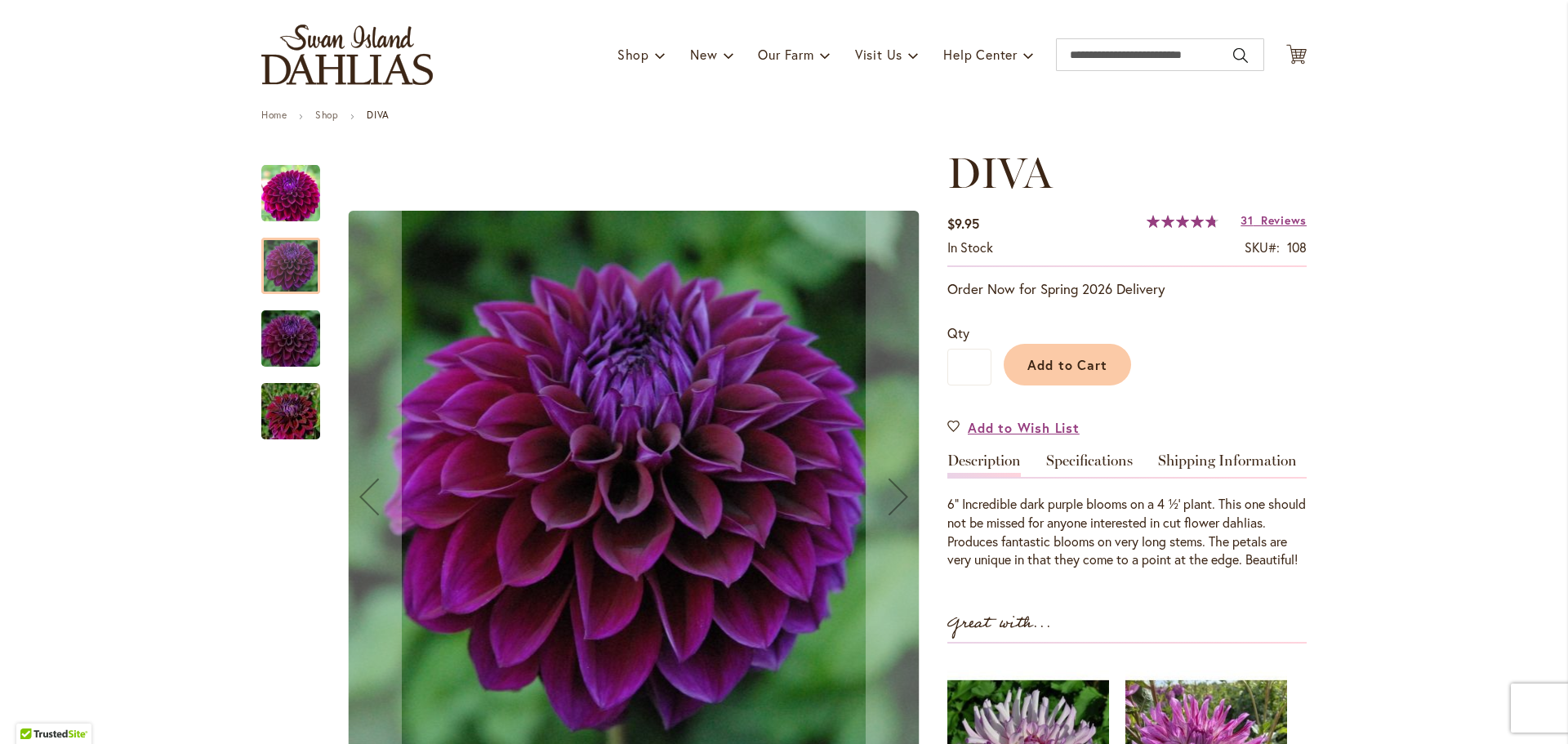
scroll to position [82, 0]
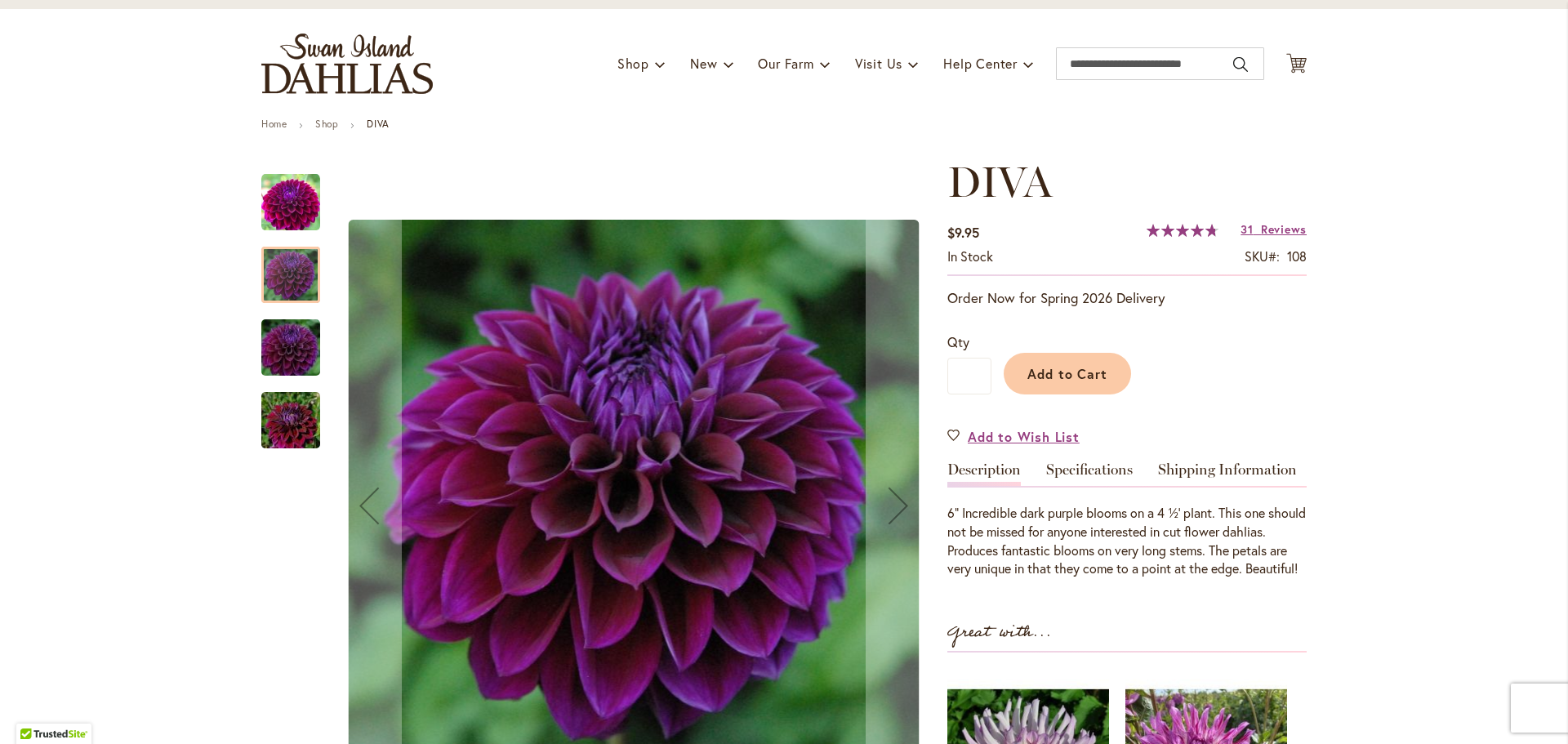
click at [278, 273] on div at bounding box center [291, 274] width 59 height 56
click at [280, 416] on img "Diva" at bounding box center [290, 421] width 117 height 78
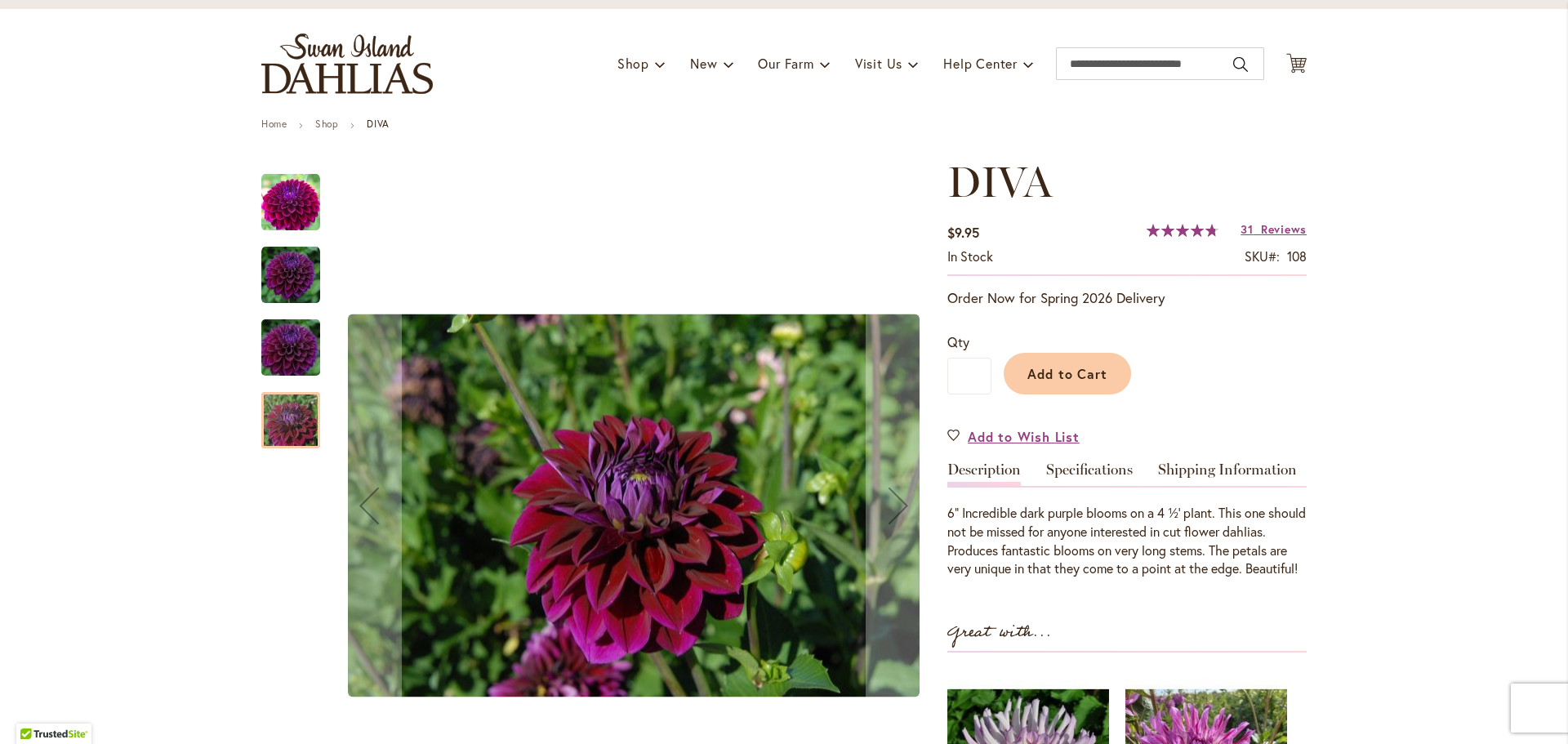
click at [308, 350] on img "Diva" at bounding box center [290, 348] width 117 height 78
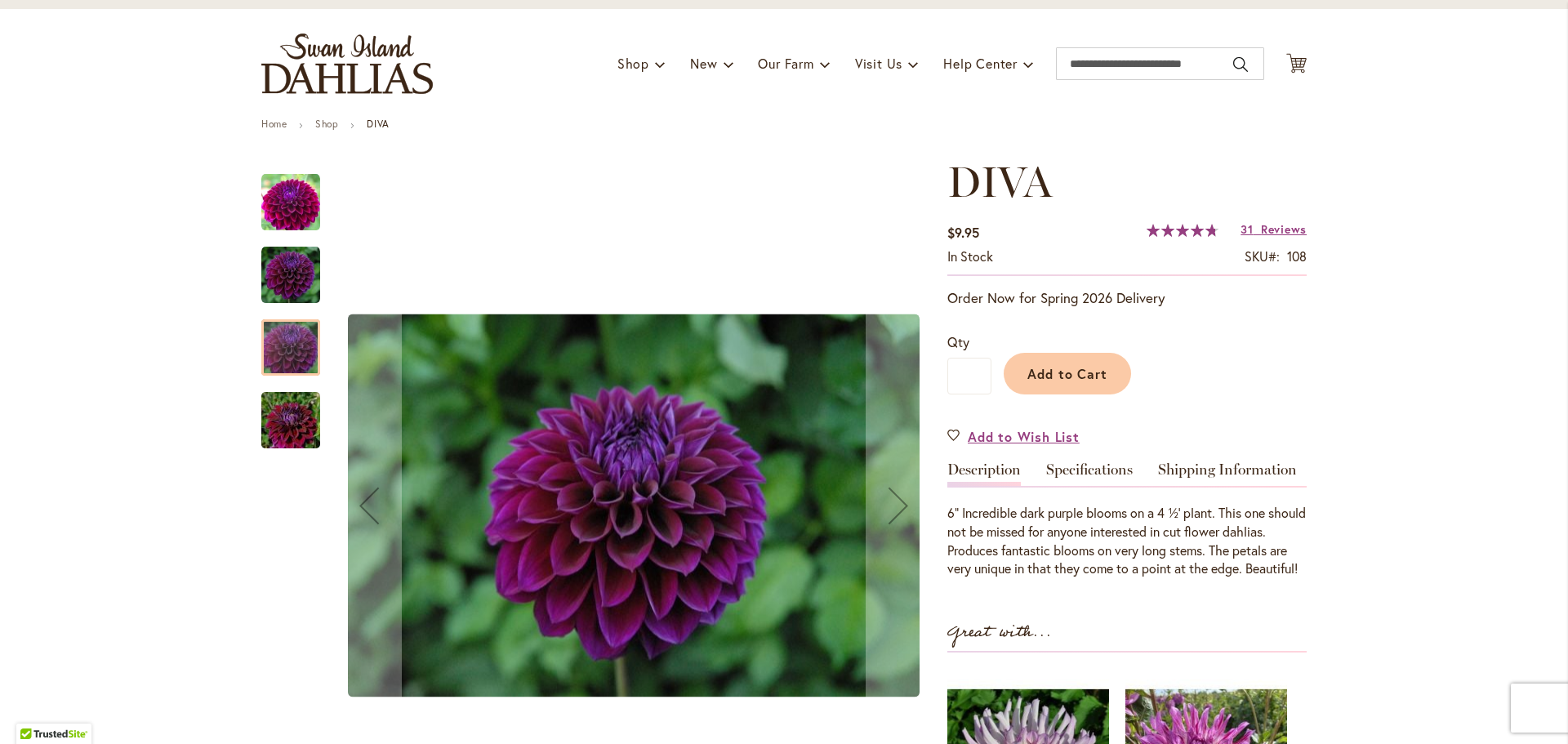
click at [274, 261] on img "Diva" at bounding box center [291, 275] width 59 height 59
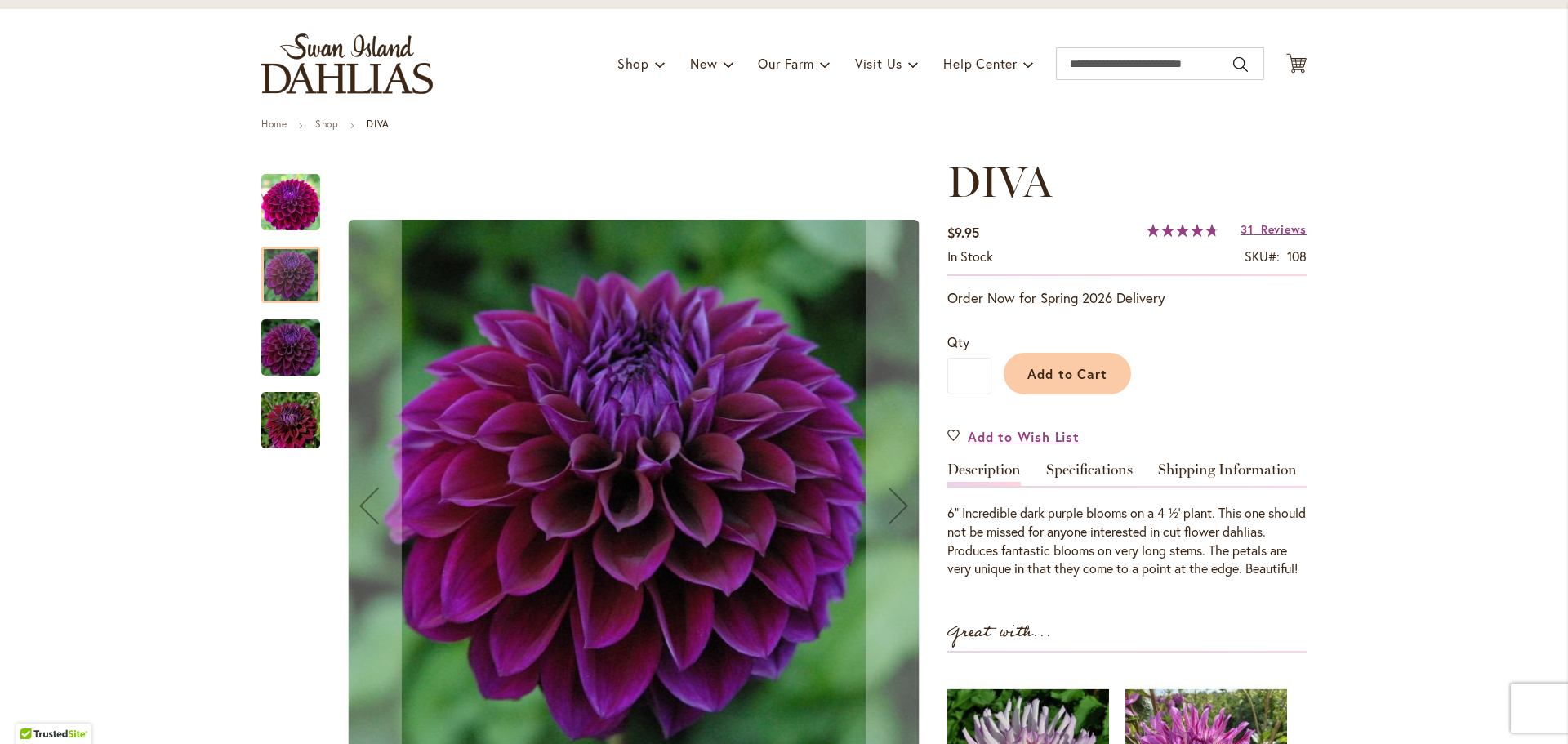
click at [271, 190] on img "Diva" at bounding box center [291, 203] width 59 height 59
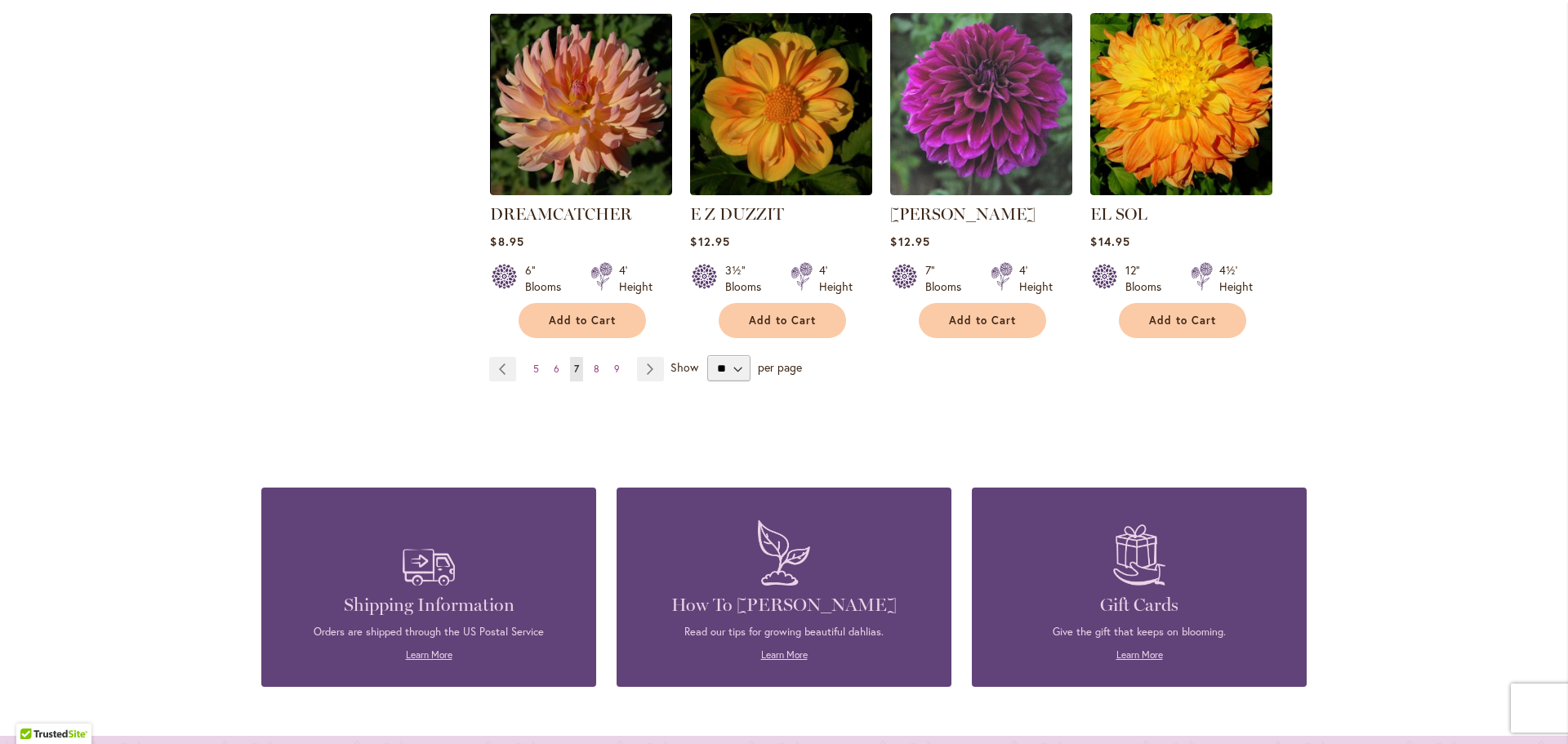
scroll to position [1470, 0]
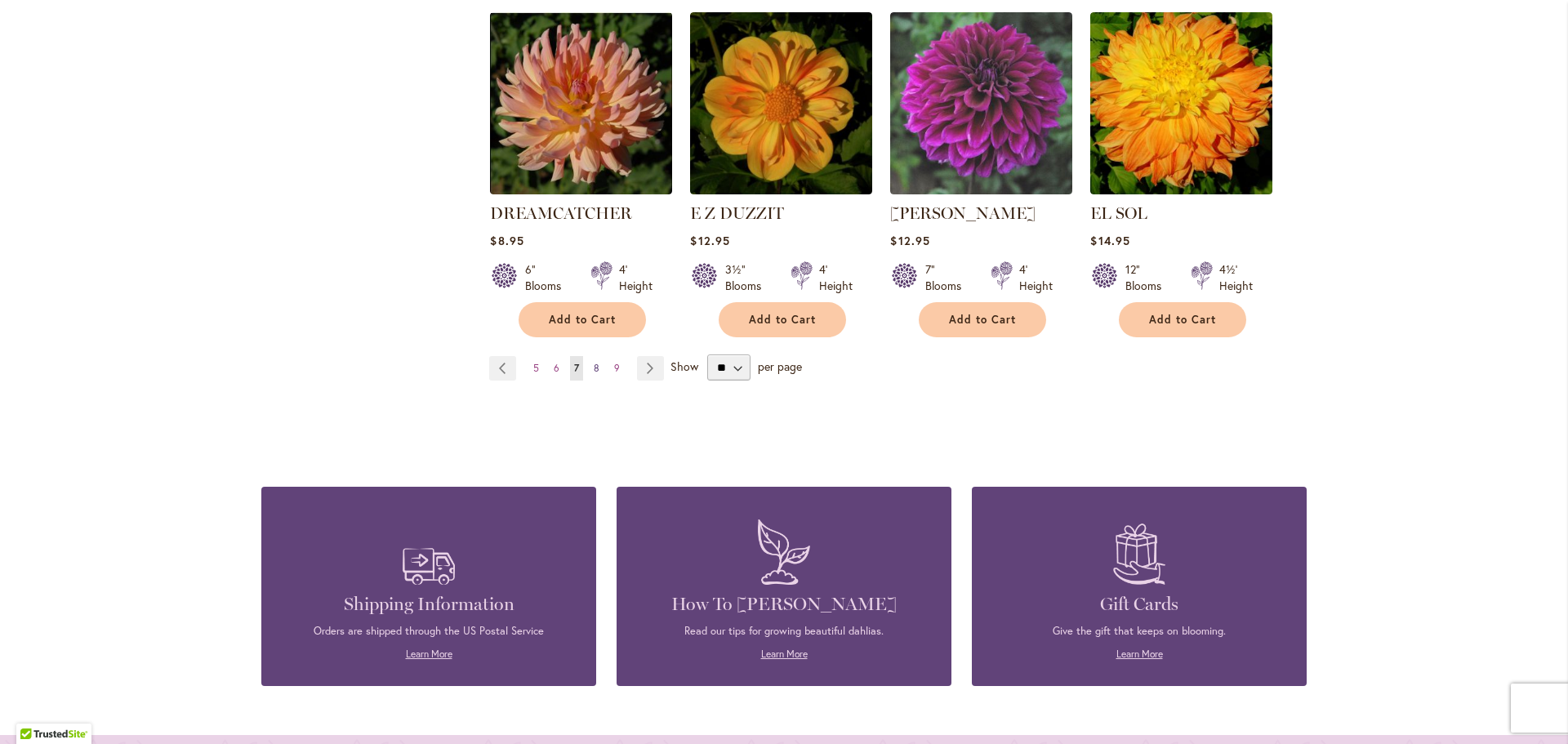
click at [593, 362] on span "8" at bounding box center [596, 367] width 5 height 12
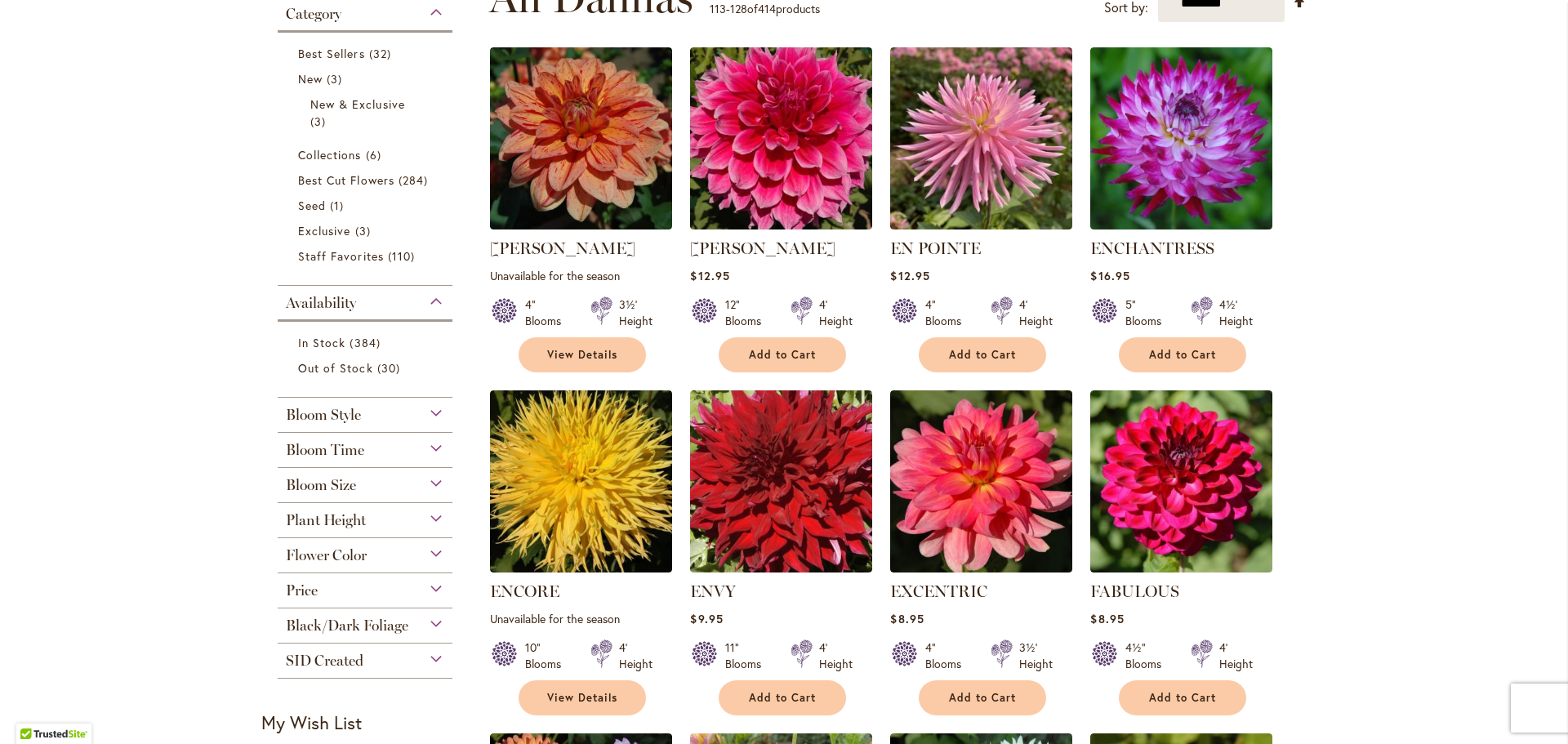
scroll to position [327, 0]
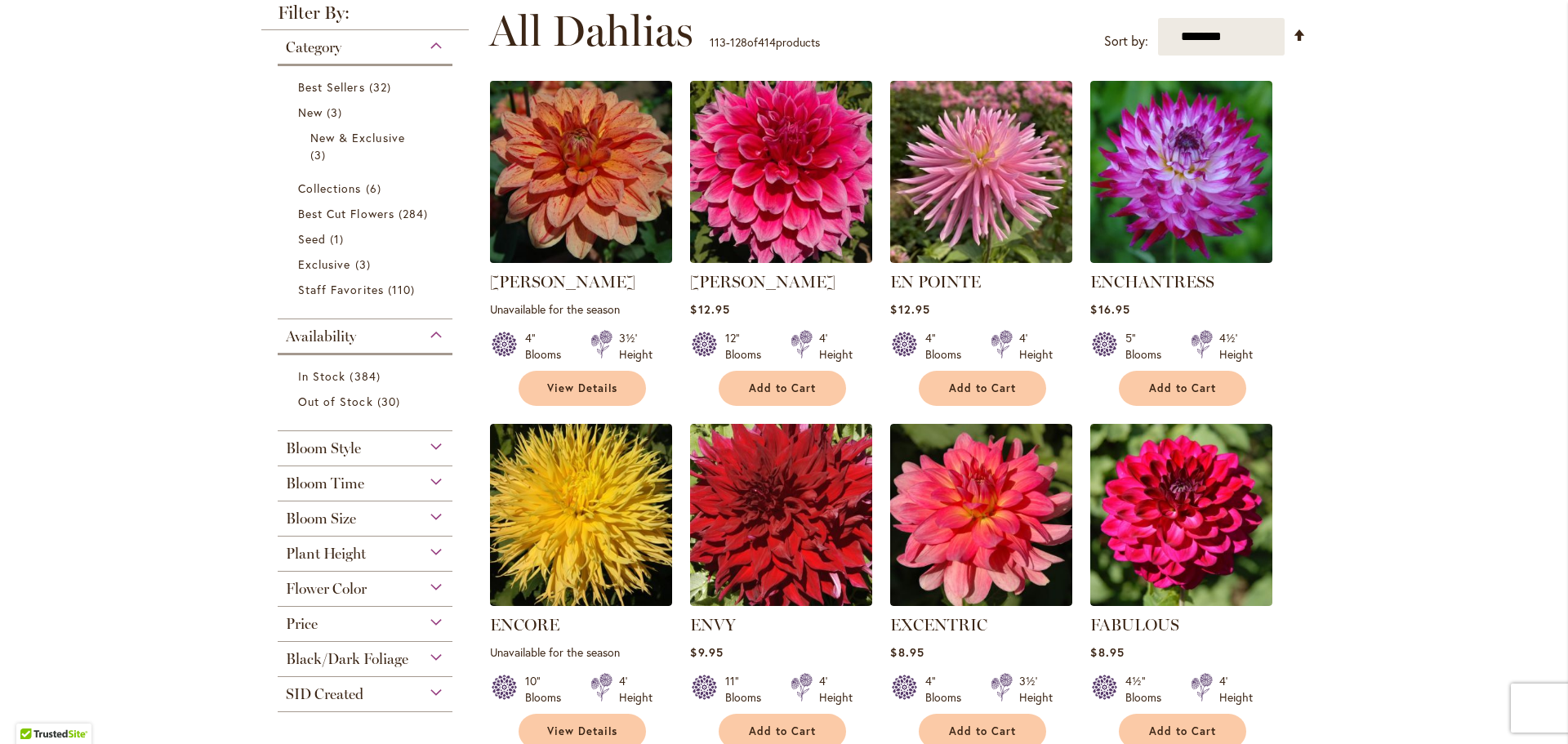
click at [551, 153] on img at bounding box center [581, 172] width 191 height 191
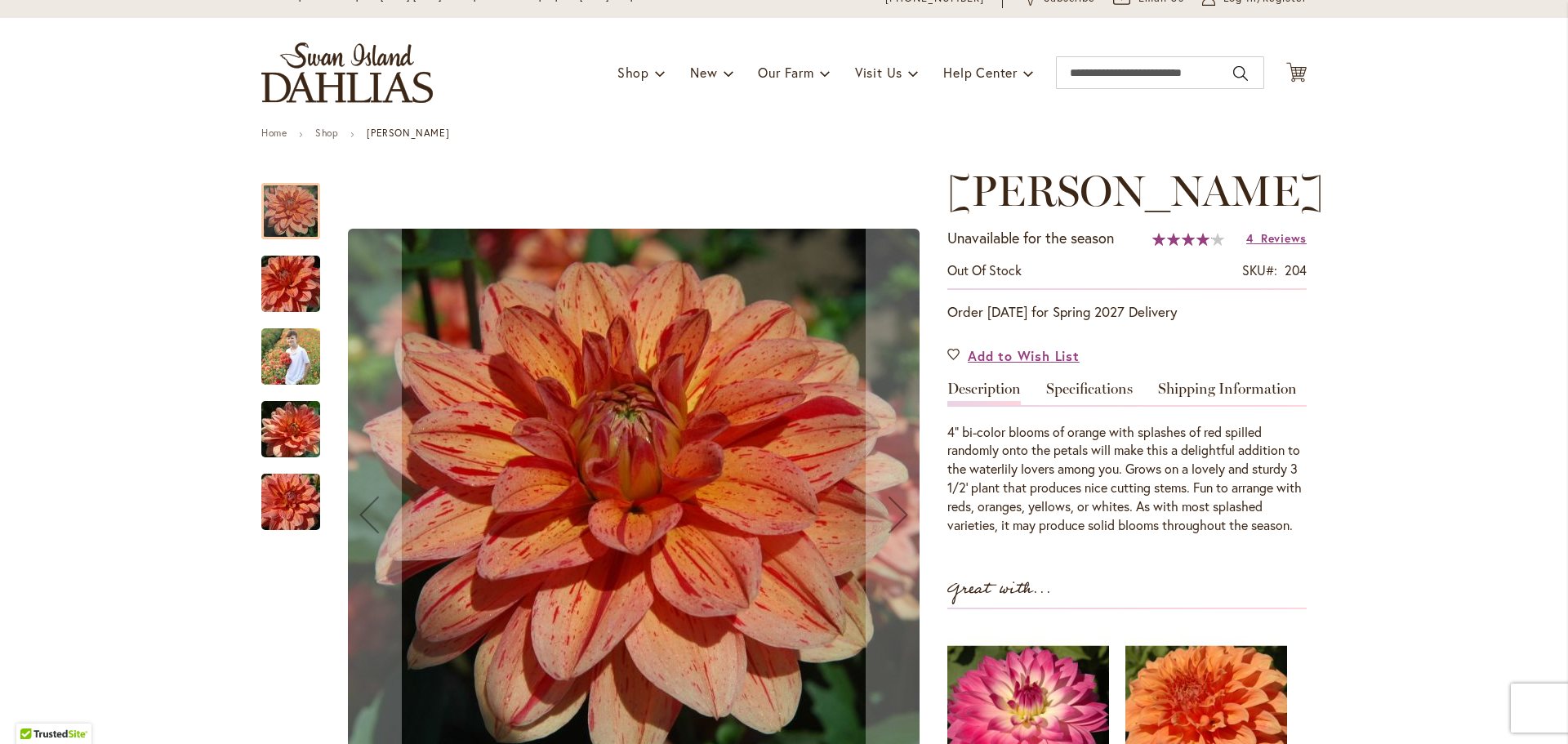
scroll to position [245, 0]
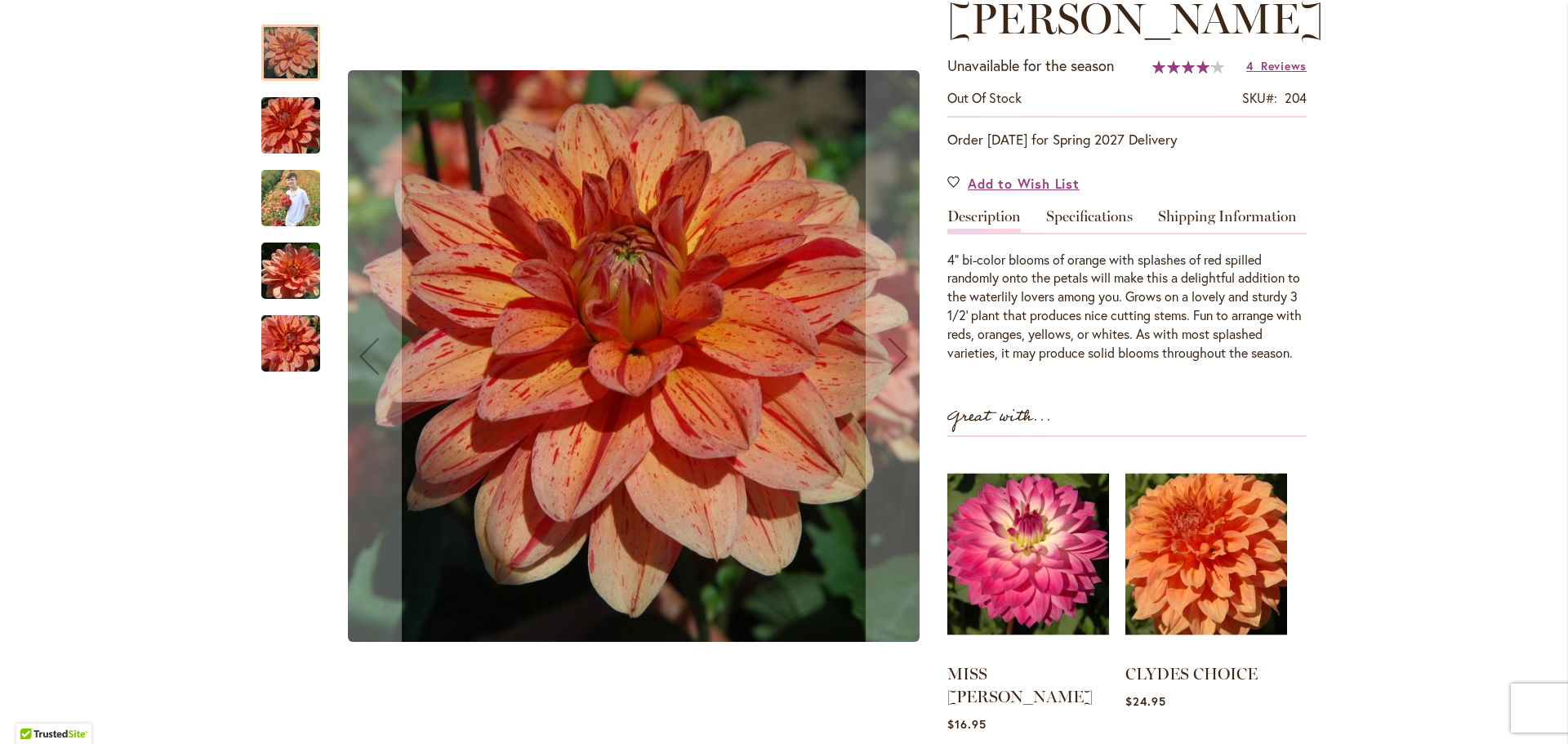
click at [286, 342] on img "Elijah Mason" at bounding box center [290, 343] width 117 height 78
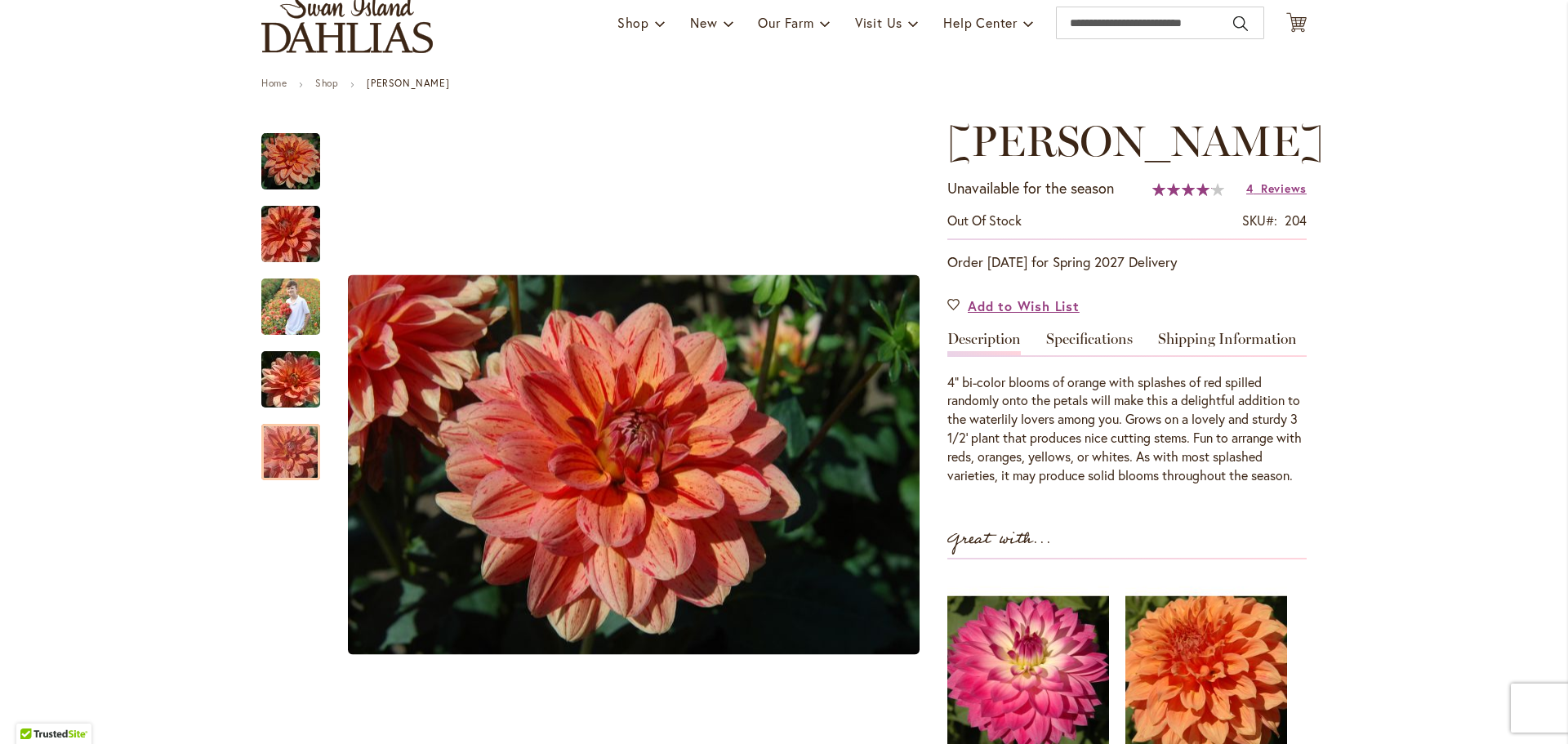
scroll to position [0, 0]
